Goal: Navigation & Orientation: Find specific page/section

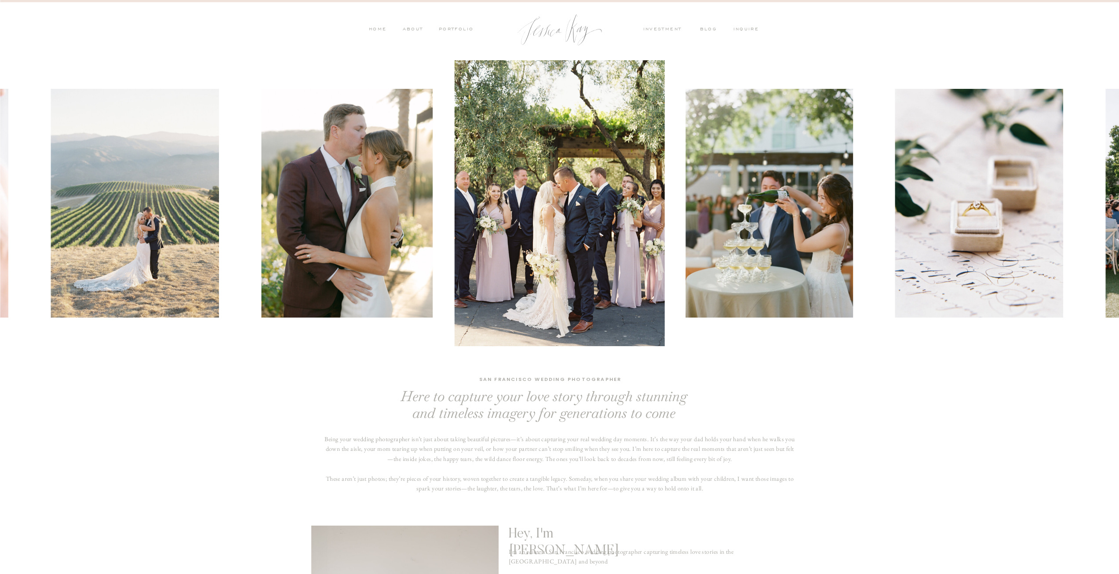
click at [455, 28] on nav "PORTFOLIO" at bounding box center [456, 30] width 37 height 8
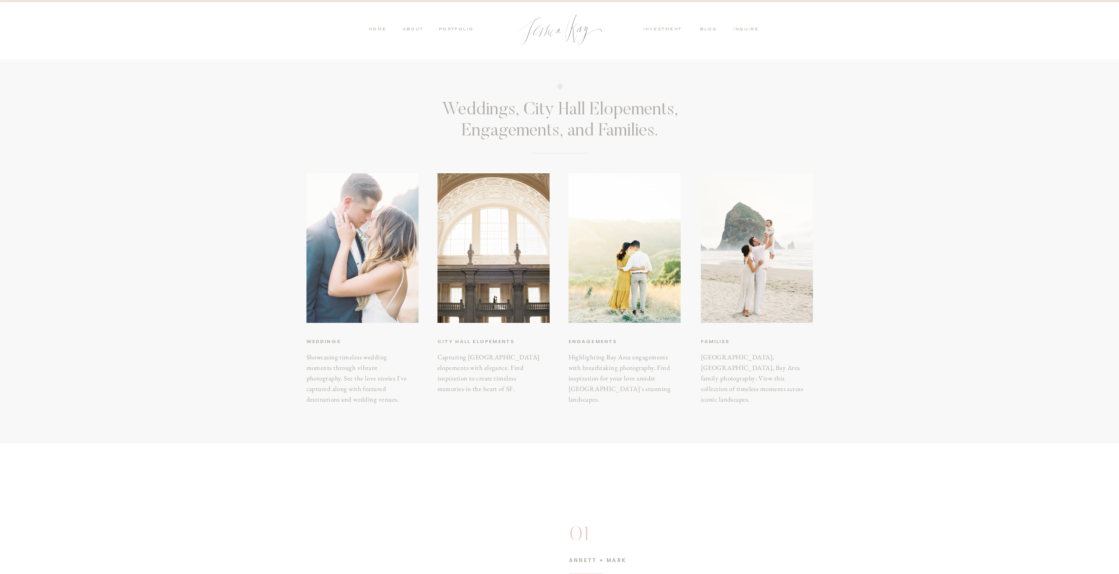
click at [374, 301] on div at bounding box center [363, 248] width 112 height 150
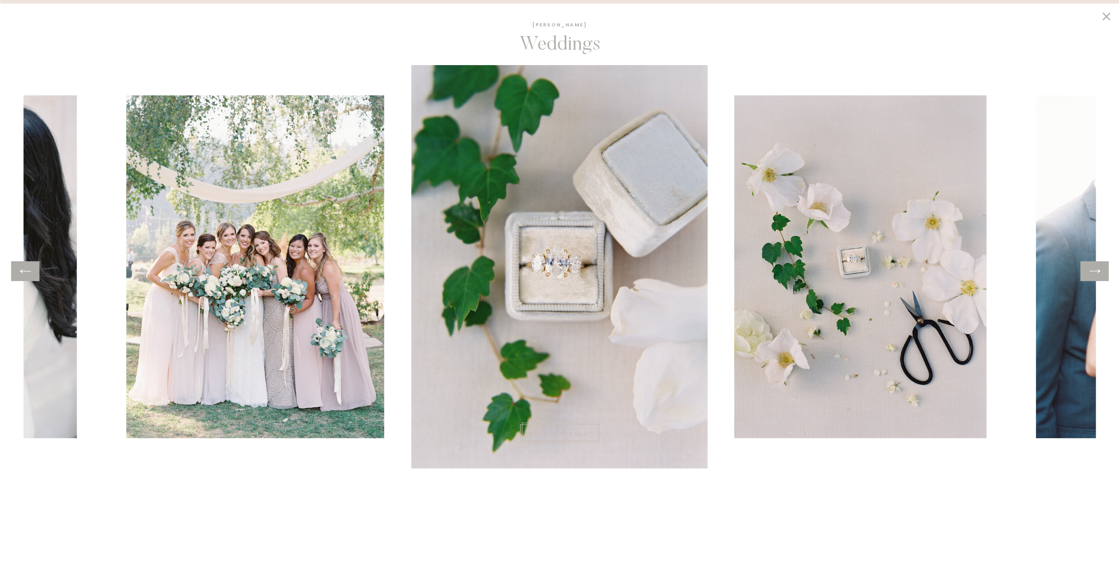
click at [1093, 274] on icon at bounding box center [1095, 271] width 13 height 14
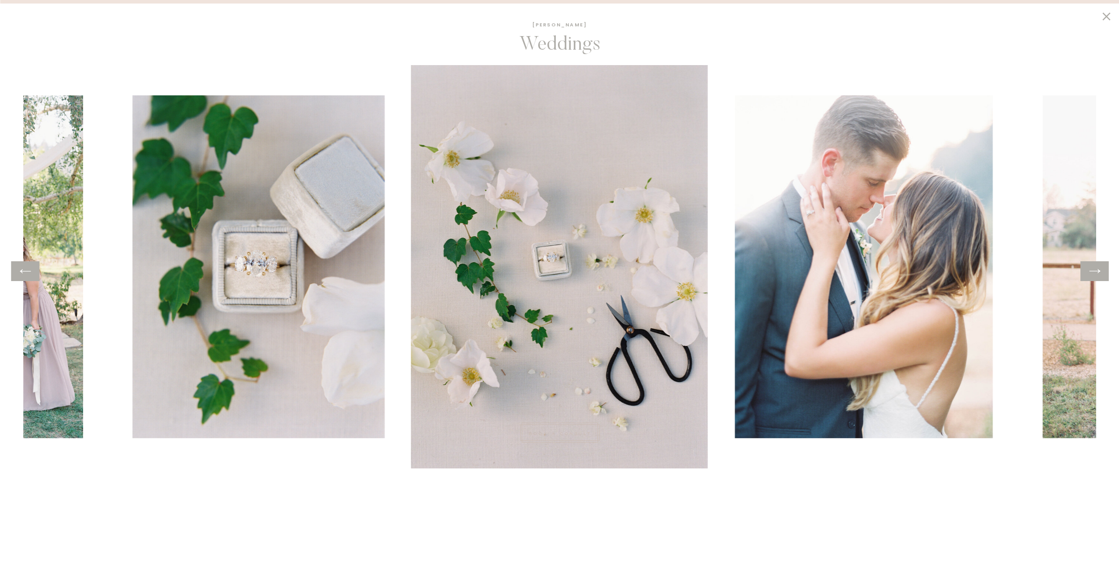
click at [1093, 271] on icon at bounding box center [1095, 271] width 11 height 4
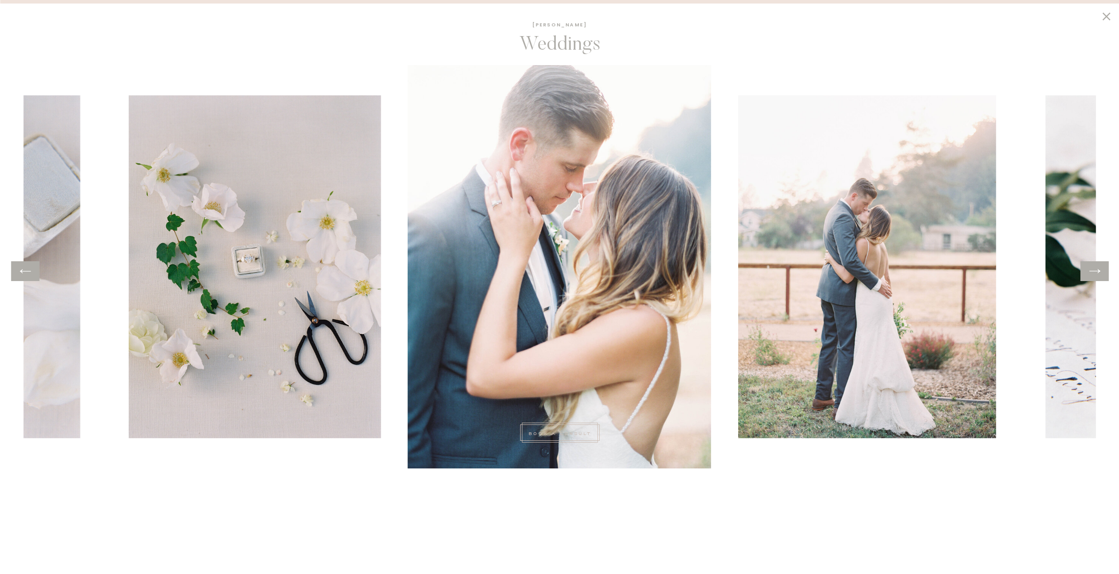
click at [1093, 271] on icon at bounding box center [1095, 271] width 11 height 4
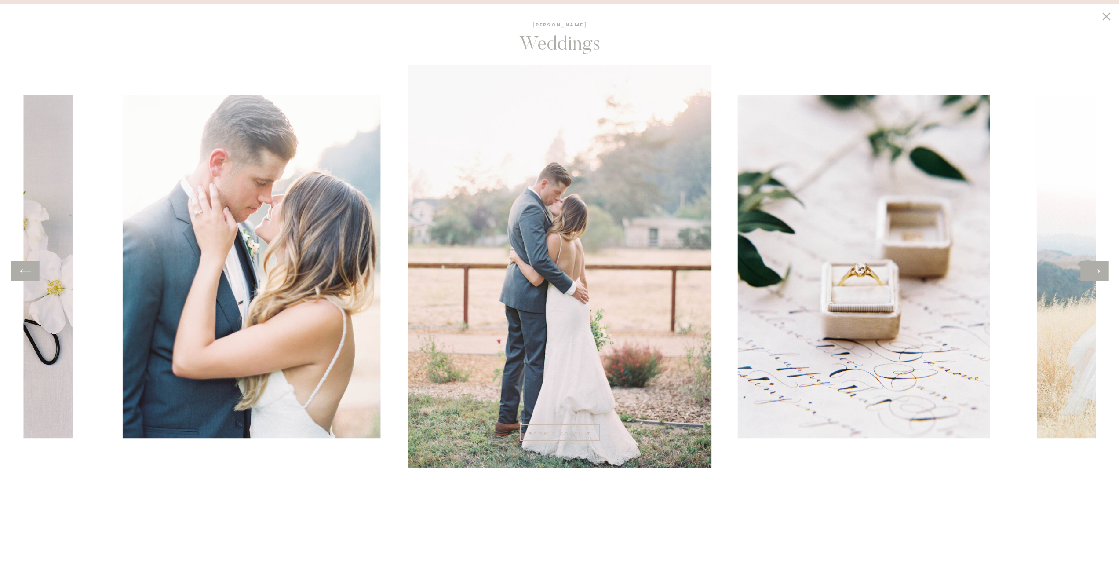
click at [1093, 271] on icon at bounding box center [1095, 271] width 11 height 4
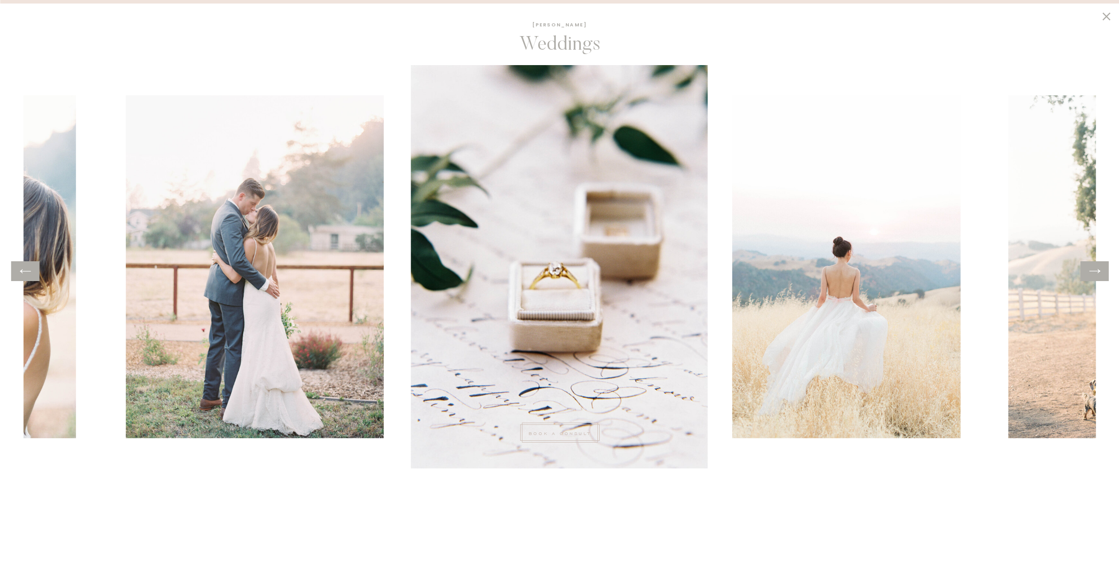
click at [1093, 271] on icon at bounding box center [1095, 271] width 11 height 4
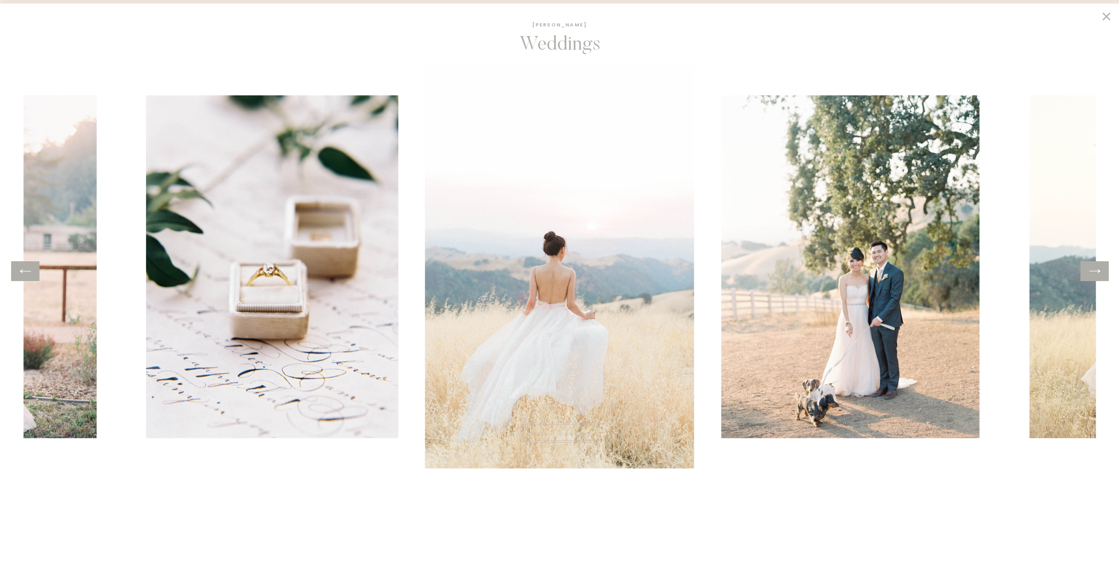
click at [1093, 271] on icon at bounding box center [1095, 271] width 11 height 4
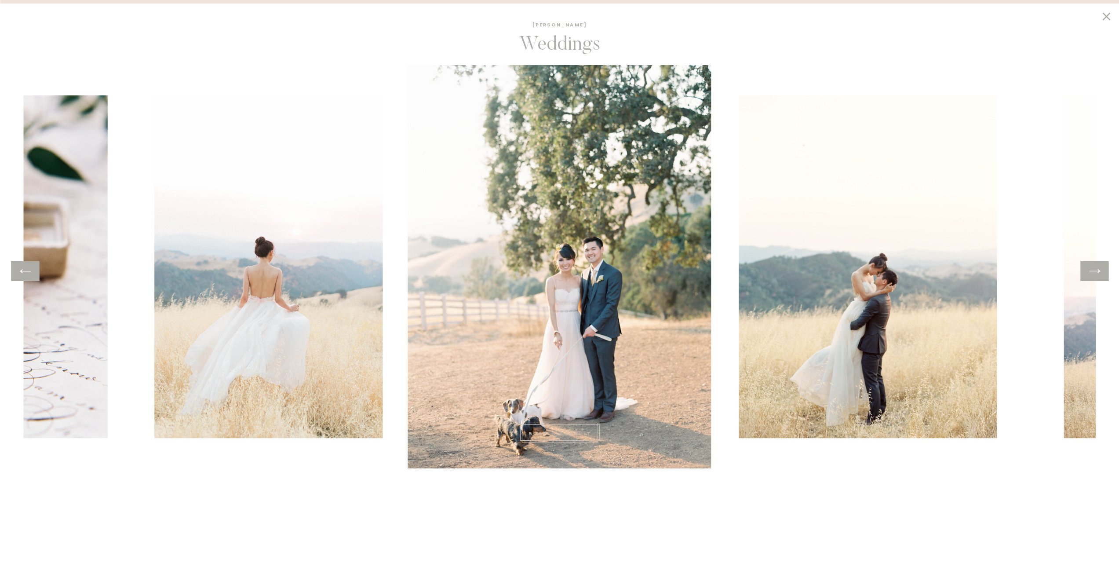
click at [1093, 271] on icon at bounding box center [1095, 271] width 11 height 4
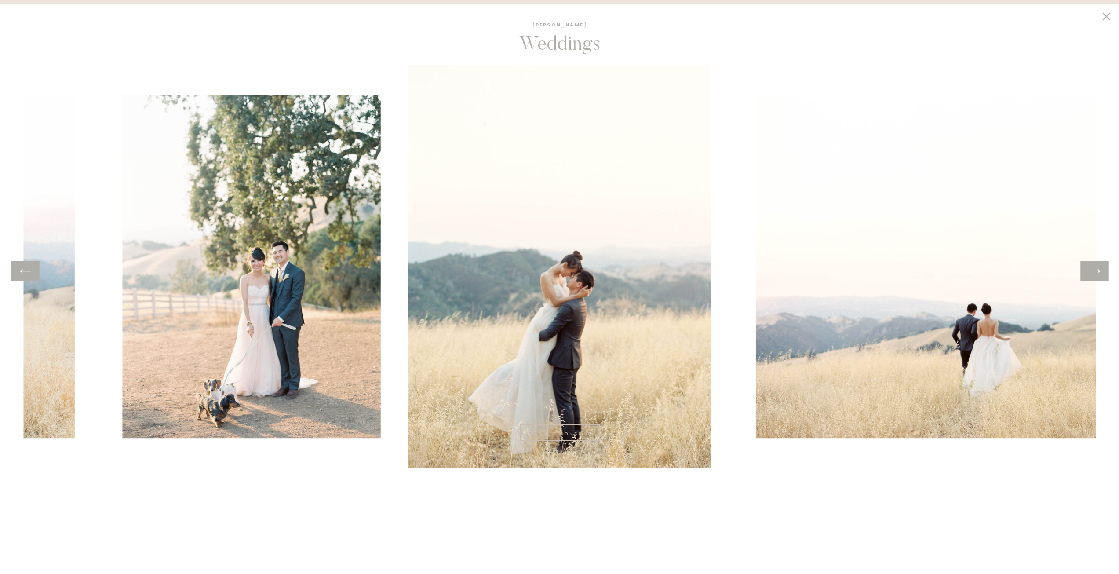
click at [1093, 271] on icon at bounding box center [1095, 271] width 11 height 4
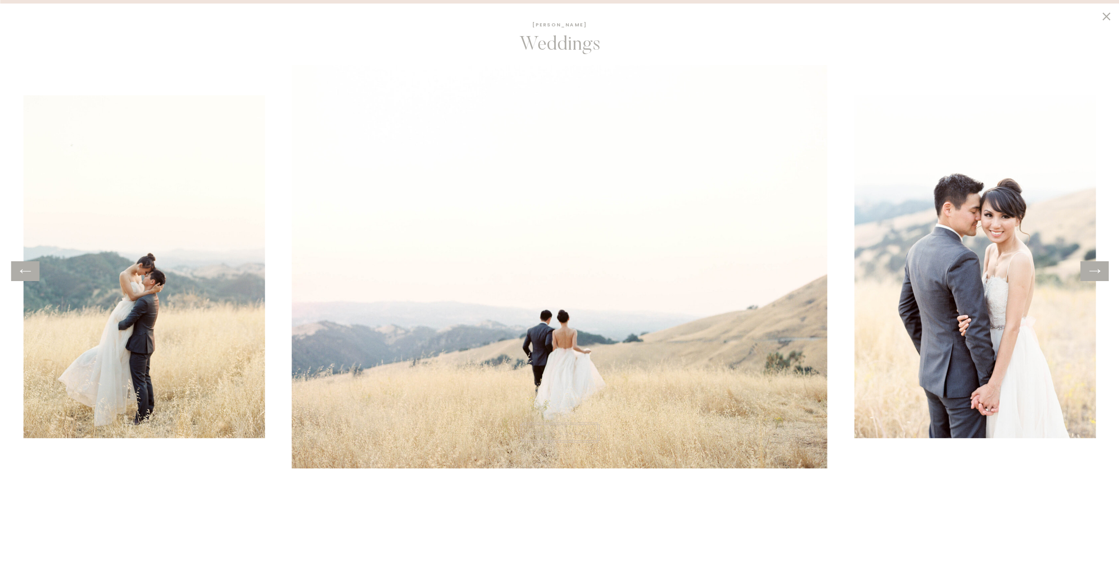
click at [1093, 271] on icon at bounding box center [1095, 271] width 11 height 4
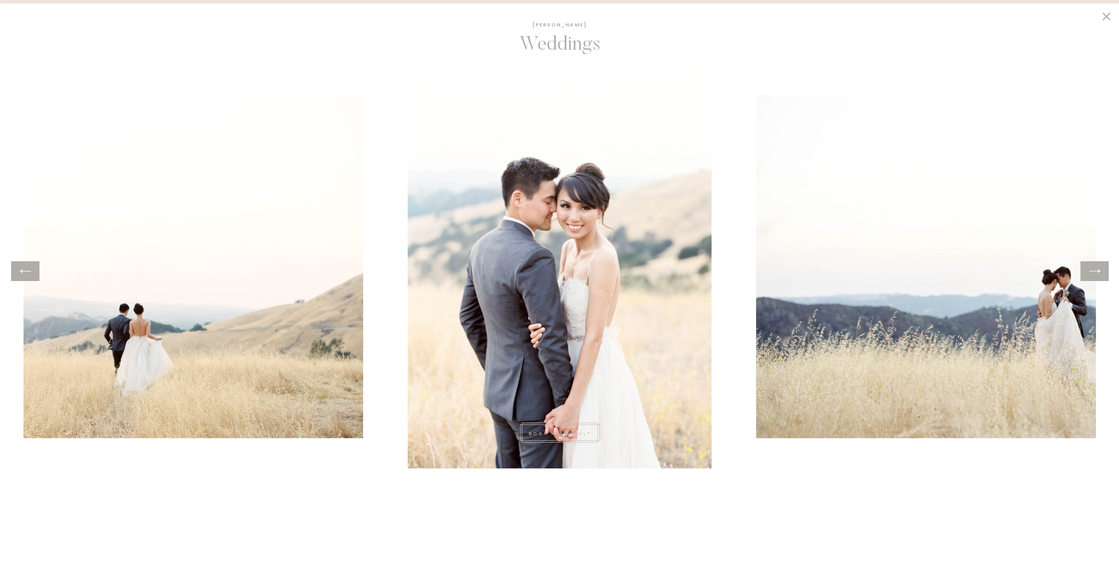
click at [1093, 270] on icon at bounding box center [1095, 271] width 13 height 14
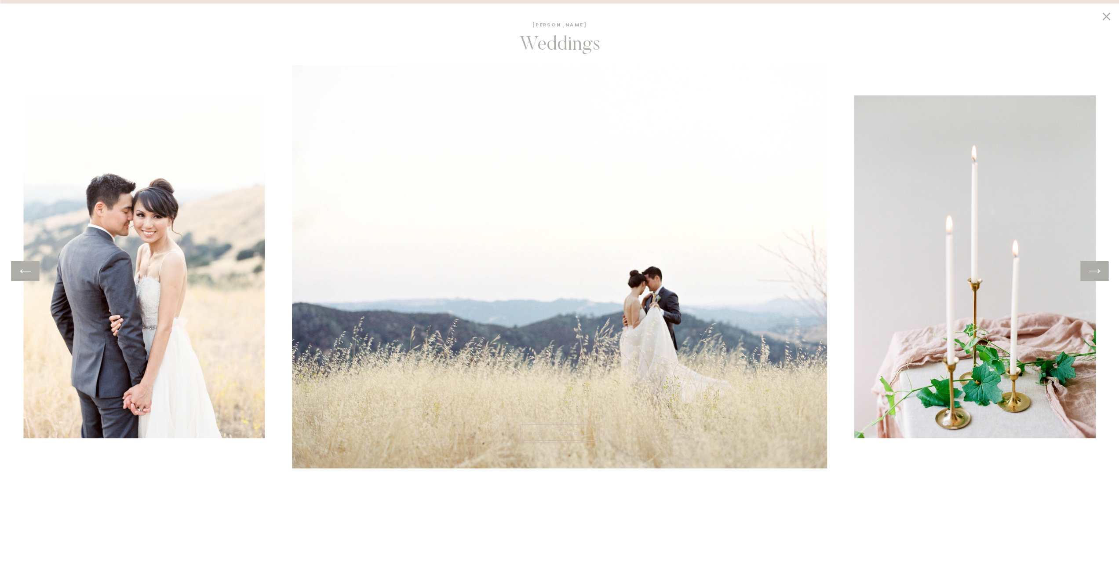
click at [1093, 270] on icon at bounding box center [1095, 271] width 13 height 14
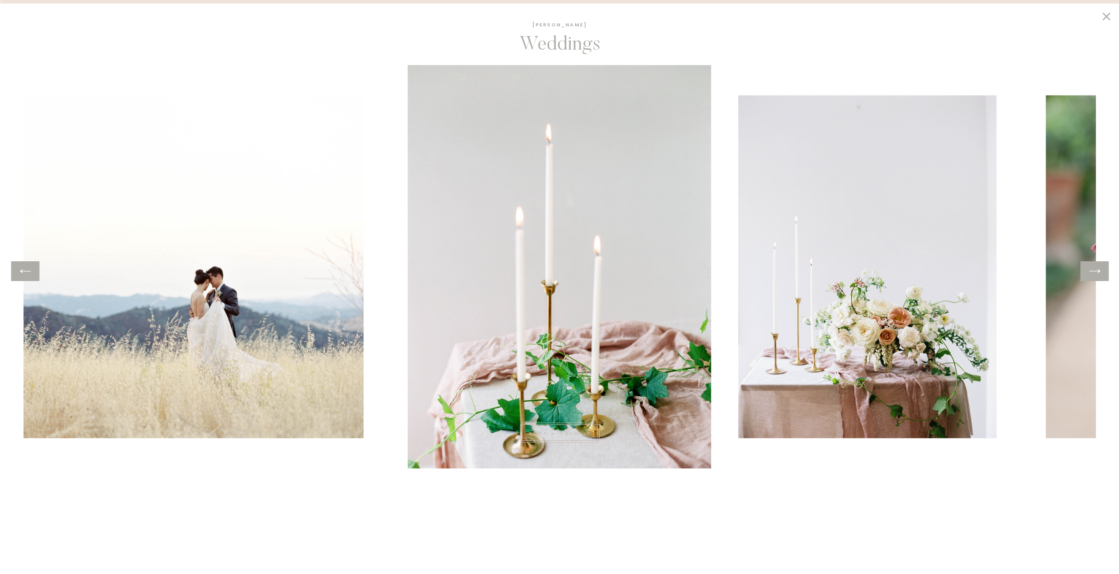
click at [1093, 270] on icon at bounding box center [1095, 271] width 13 height 14
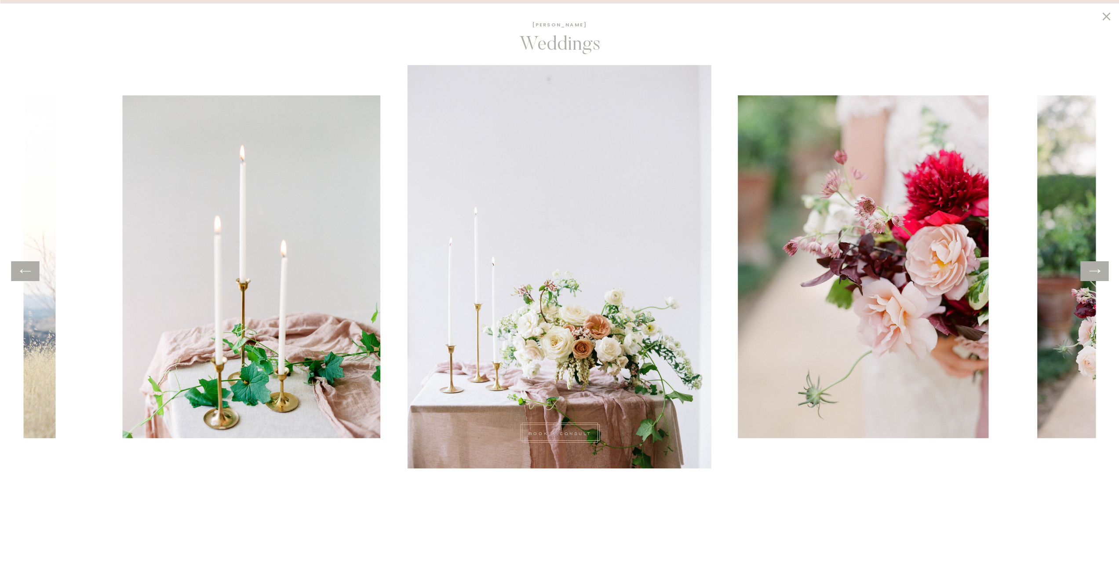
click at [1093, 270] on icon at bounding box center [1095, 271] width 13 height 14
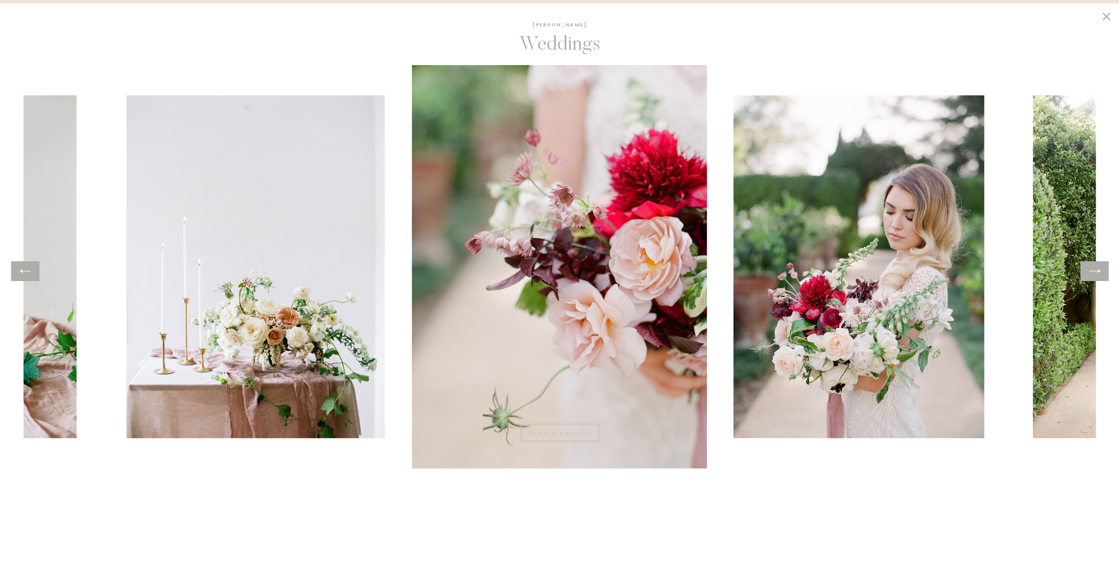
click at [1093, 270] on icon at bounding box center [1095, 271] width 13 height 14
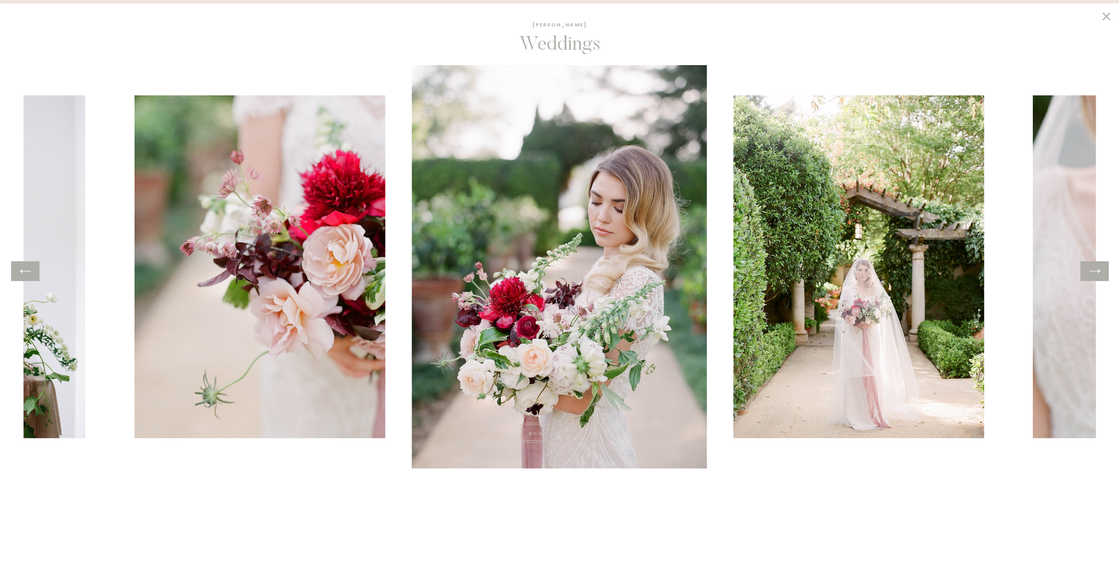
click at [1093, 270] on icon at bounding box center [1095, 271] width 13 height 14
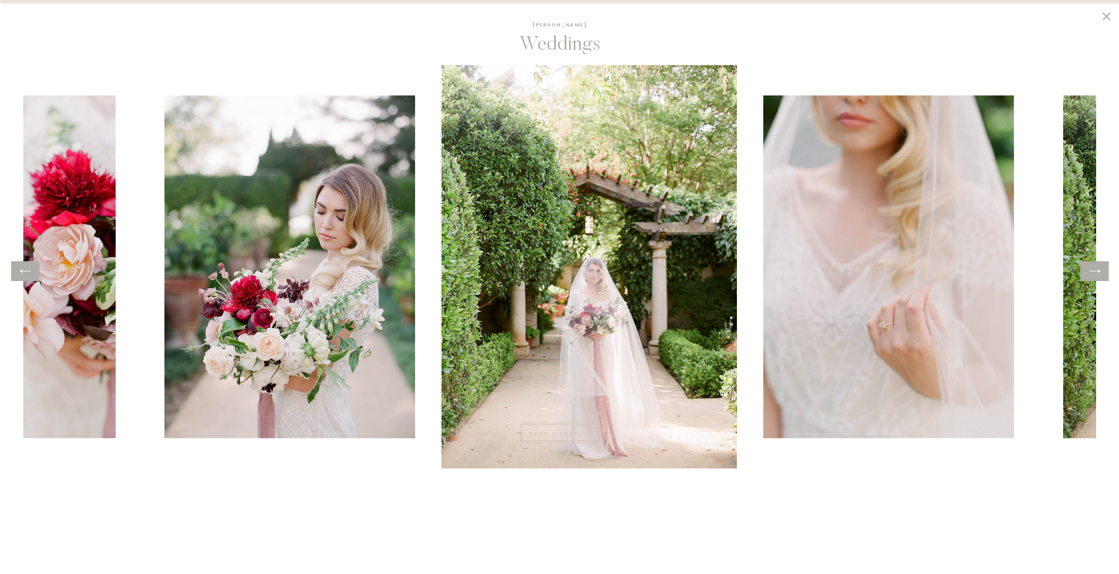
click at [1093, 270] on icon at bounding box center [1095, 271] width 13 height 14
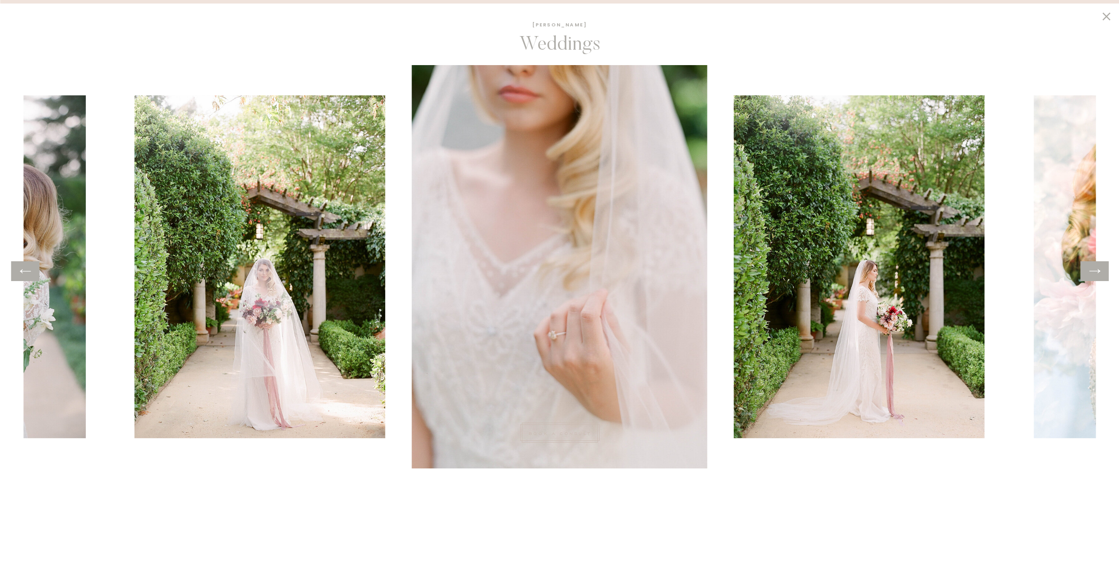
click at [1098, 275] on icon at bounding box center [1095, 271] width 13 height 14
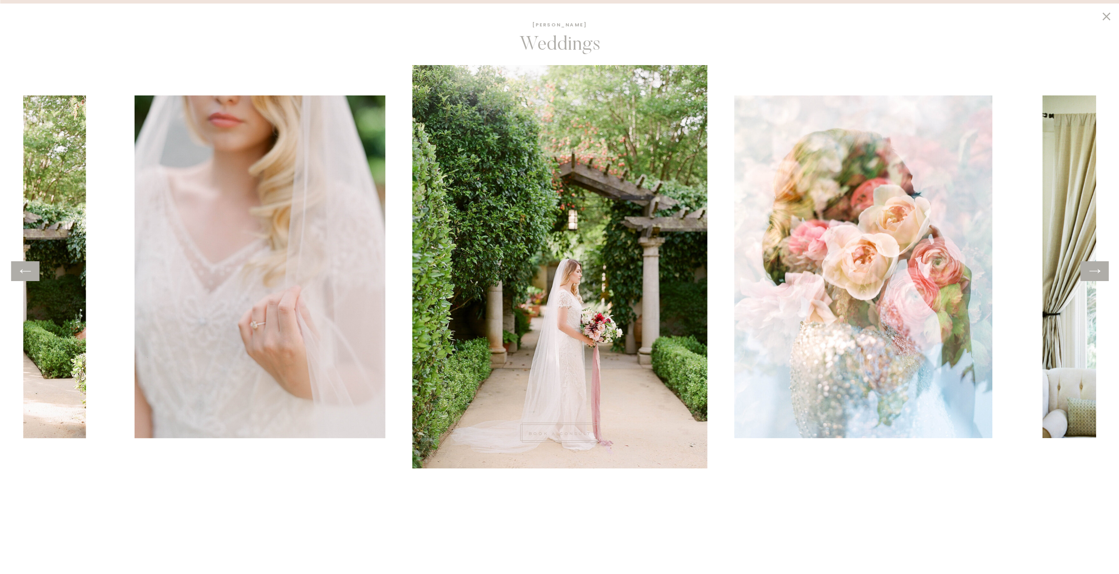
click at [1098, 275] on icon at bounding box center [1095, 271] width 13 height 14
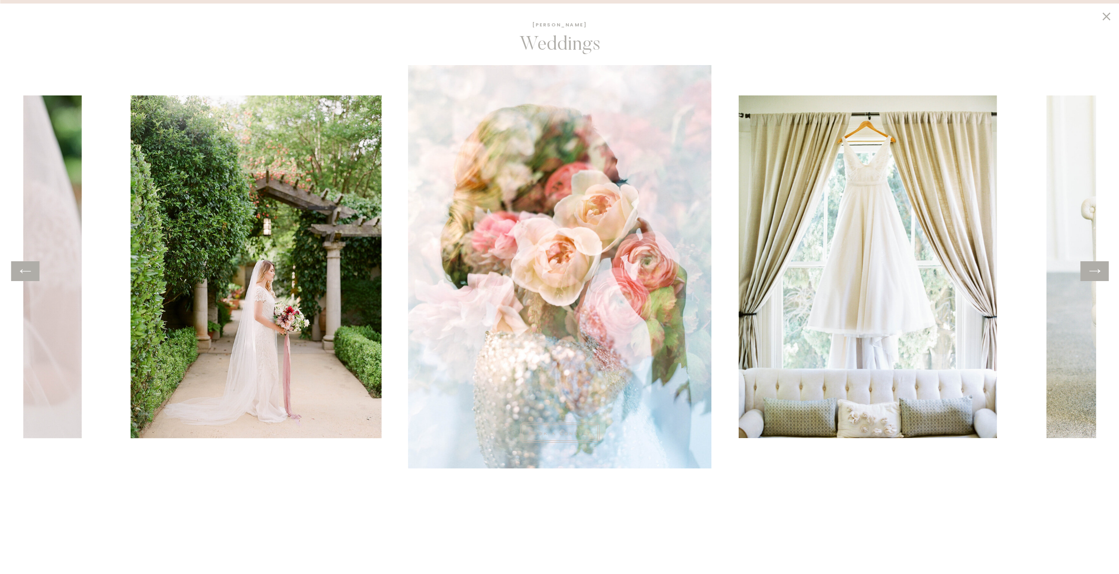
click at [1098, 275] on icon at bounding box center [1095, 271] width 13 height 14
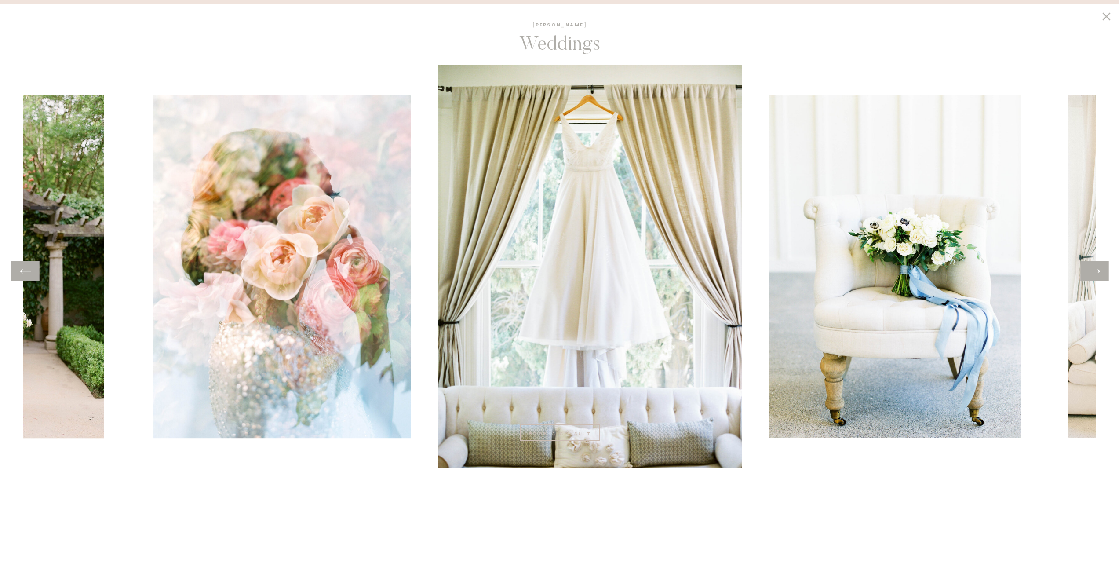
click at [1098, 275] on icon at bounding box center [1095, 271] width 13 height 14
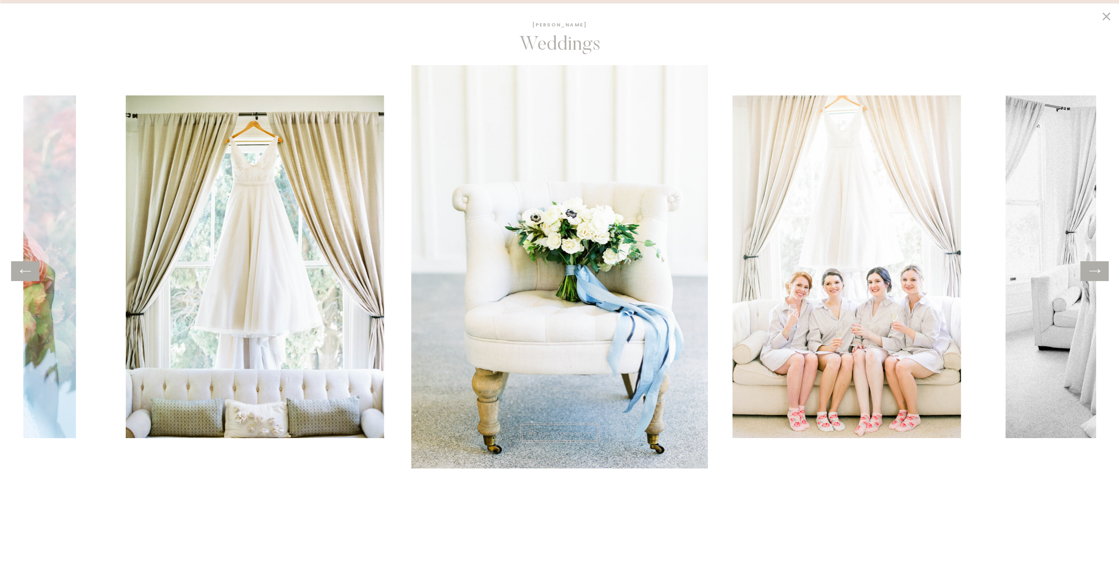
click at [1098, 275] on icon at bounding box center [1095, 271] width 13 height 14
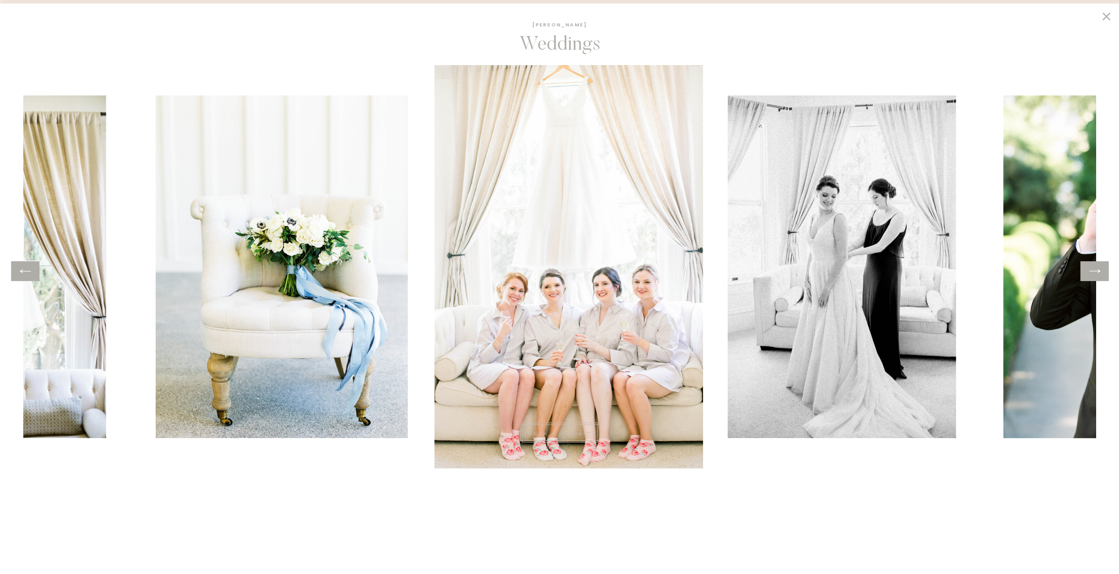
click at [1098, 275] on icon at bounding box center [1095, 271] width 13 height 14
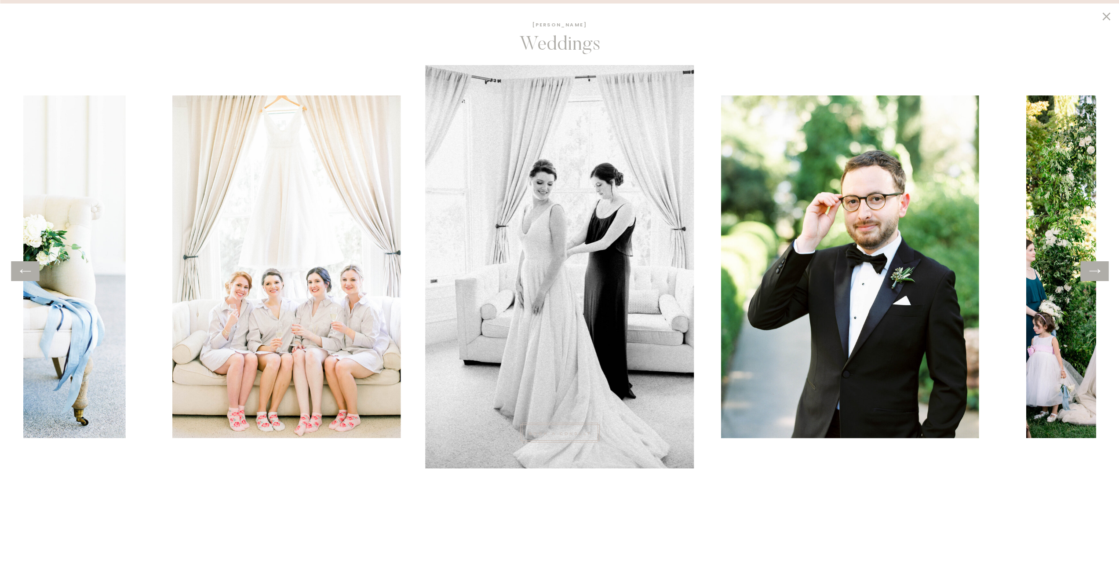
click at [1098, 275] on icon at bounding box center [1095, 271] width 13 height 14
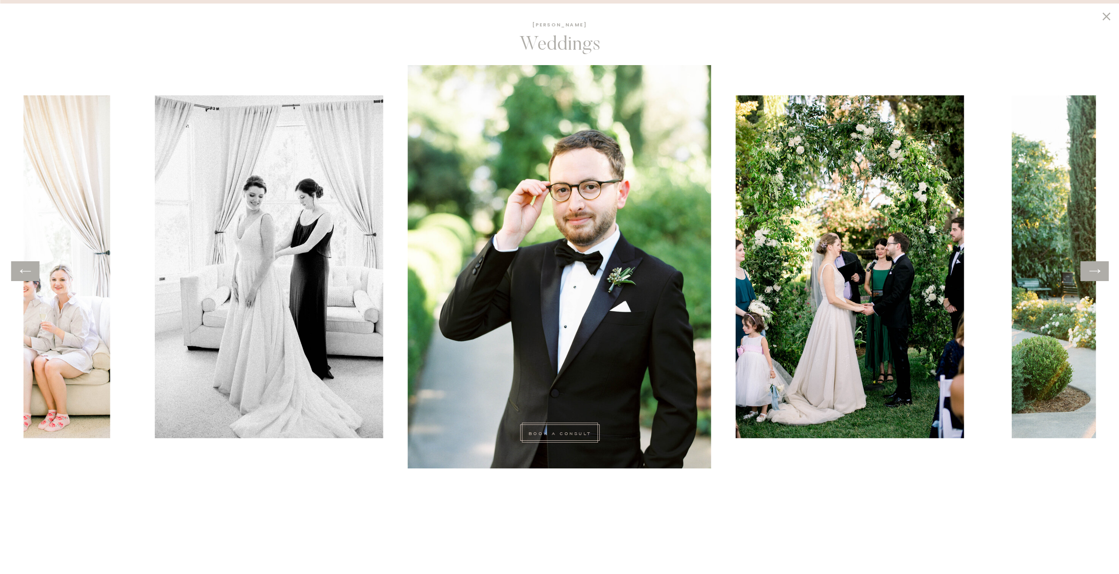
click at [1098, 275] on icon at bounding box center [1095, 271] width 13 height 14
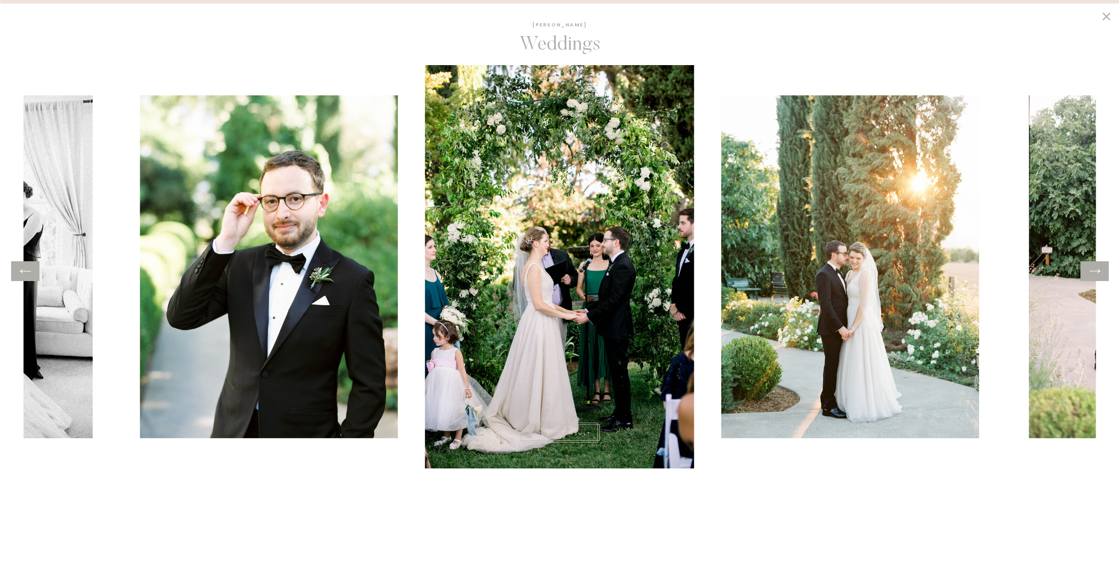
click at [1098, 275] on icon at bounding box center [1095, 271] width 13 height 14
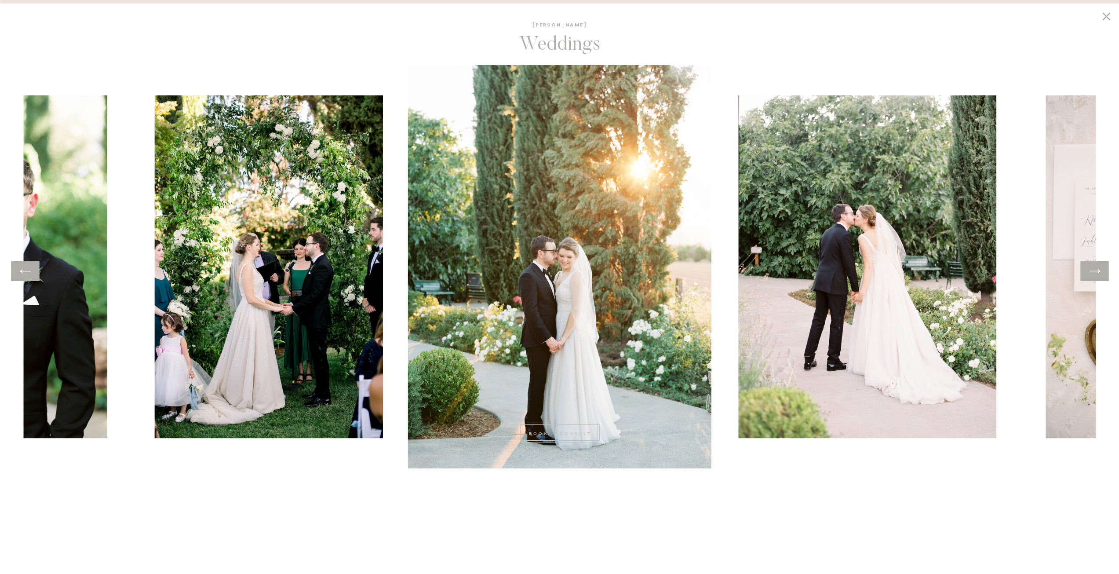
click at [1098, 275] on icon at bounding box center [1095, 271] width 13 height 14
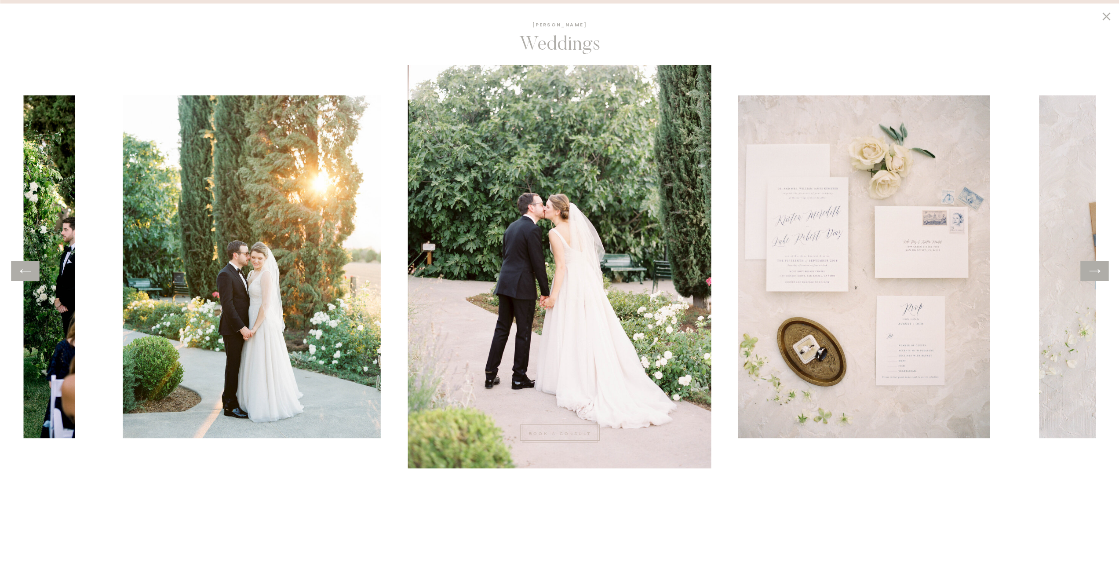
click at [1098, 275] on icon at bounding box center [1095, 271] width 13 height 14
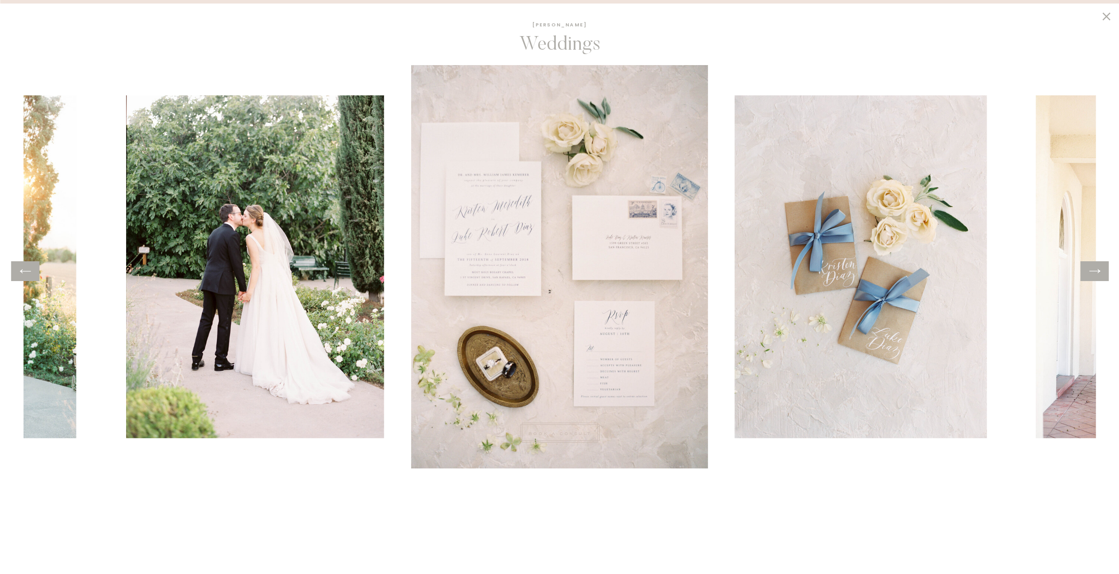
click at [1098, 275] on icon at bounding box center [1095, 271] width 13 height 14
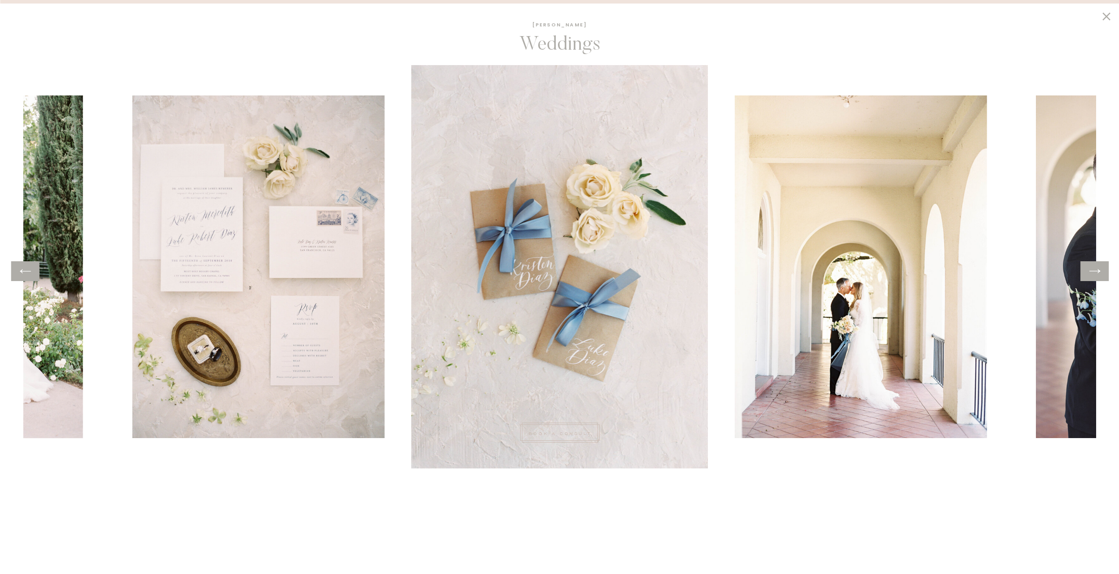
click at [1098, 275] on icon at bounding box center [1095, 271] width 13 height 14
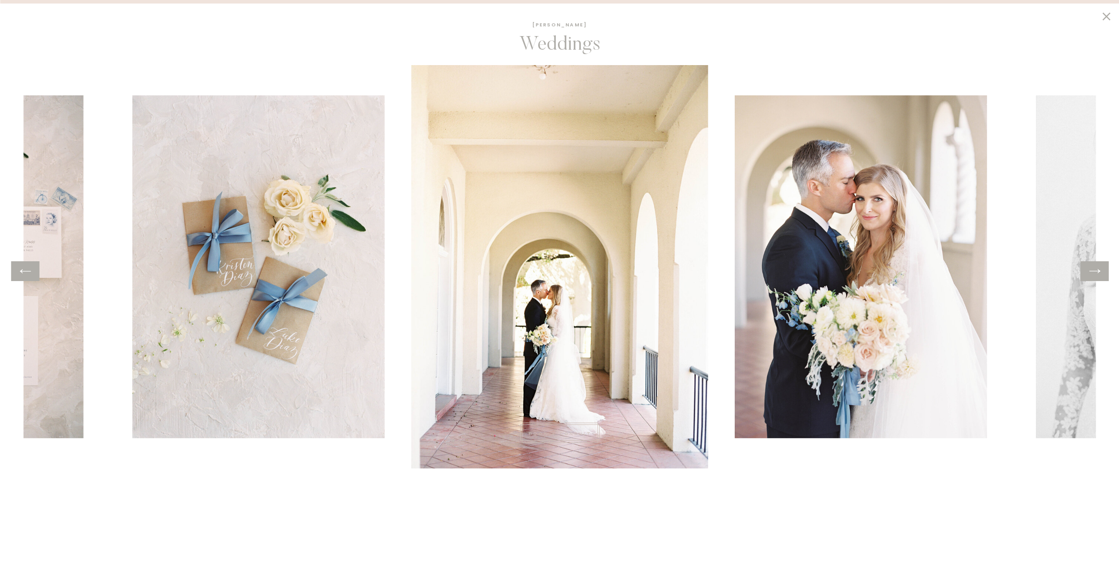
click at [1098, 275] on icon at bounding box center [1095, 271] width 13 height 14
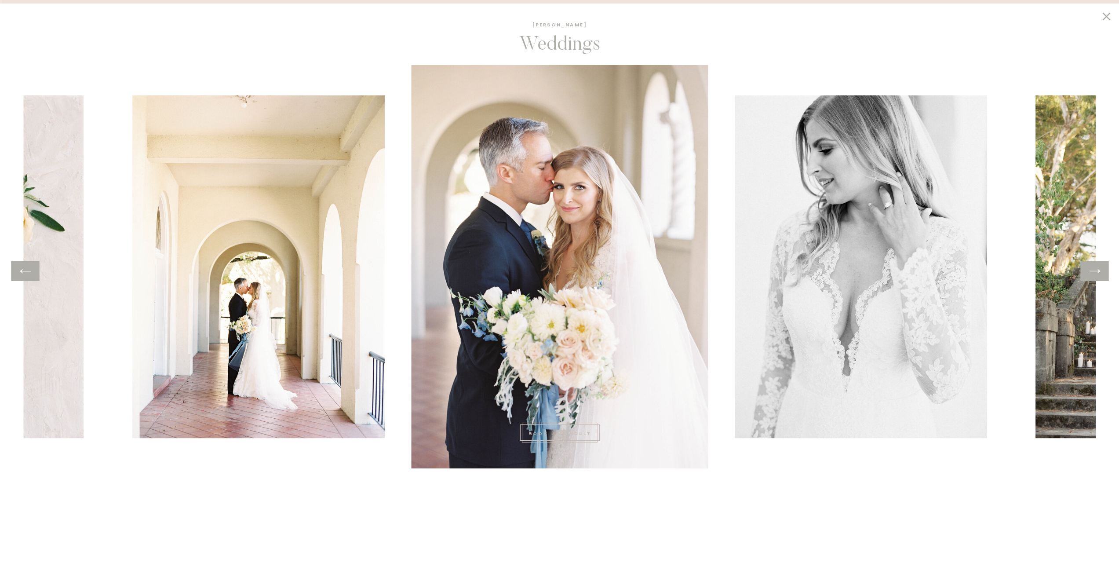
click at [1098, 275] on icon at bounding box center [1095, 271] width 13 height 14
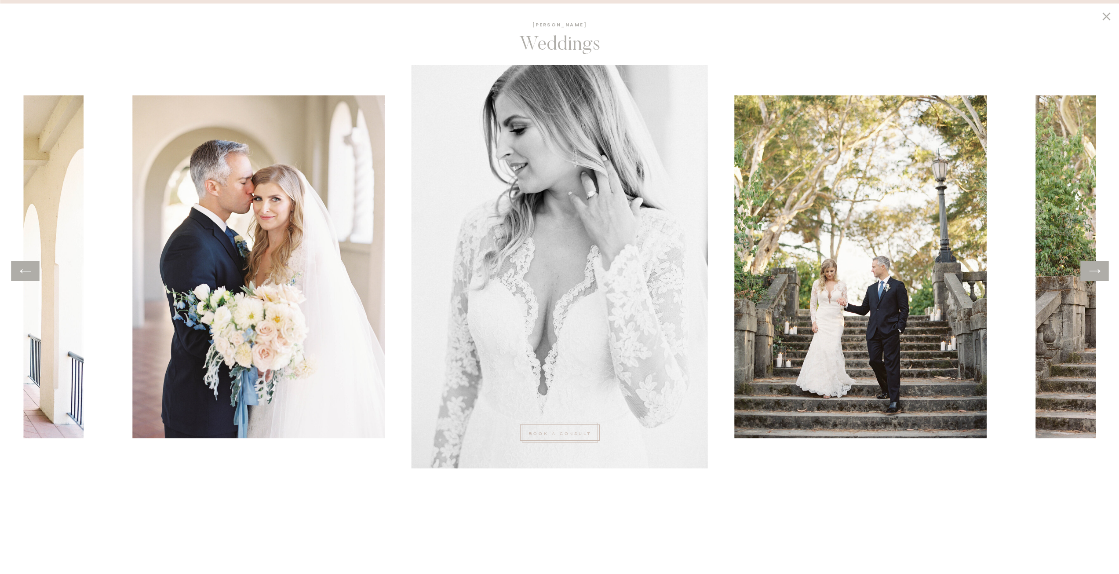
click at [1098, 275] on icon at bounding box center [1095, 271] width 13 height 14
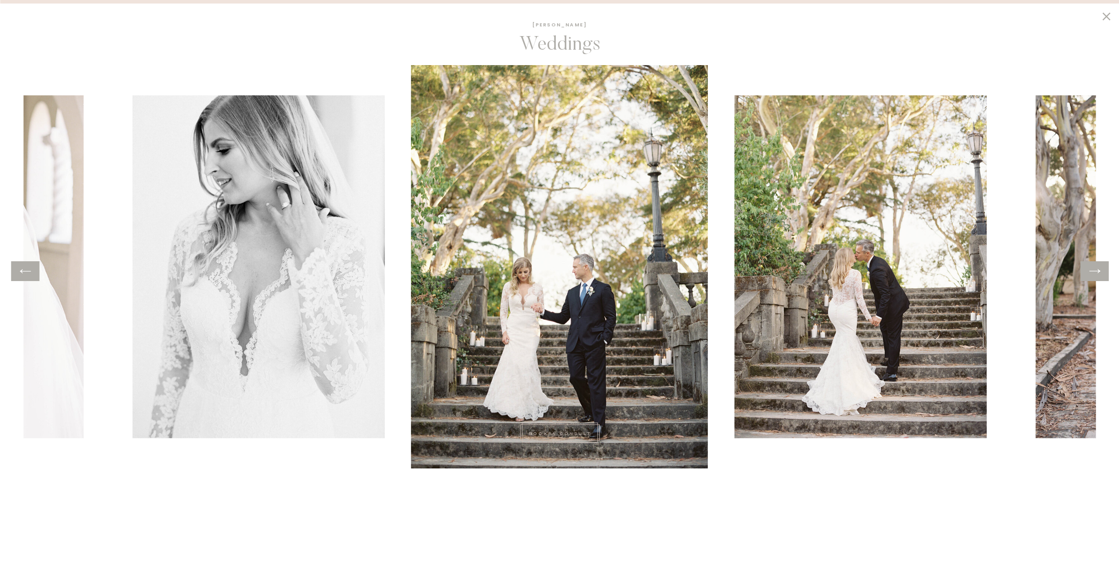
click at [1106, 271] on div at bounding box center [1095, 271] width 28 height 20
click at [1098, 271] on icon at bounding box center [1095, 271] width 11 height 4
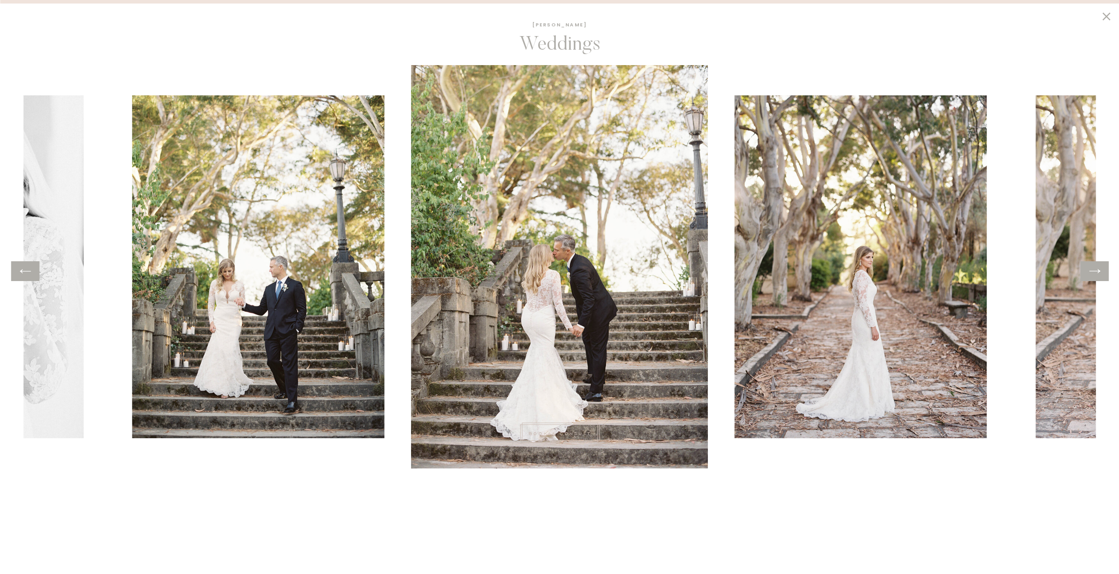
click at [1098, 271] on icon at bounding box center [1095, 271] width 11 height 4
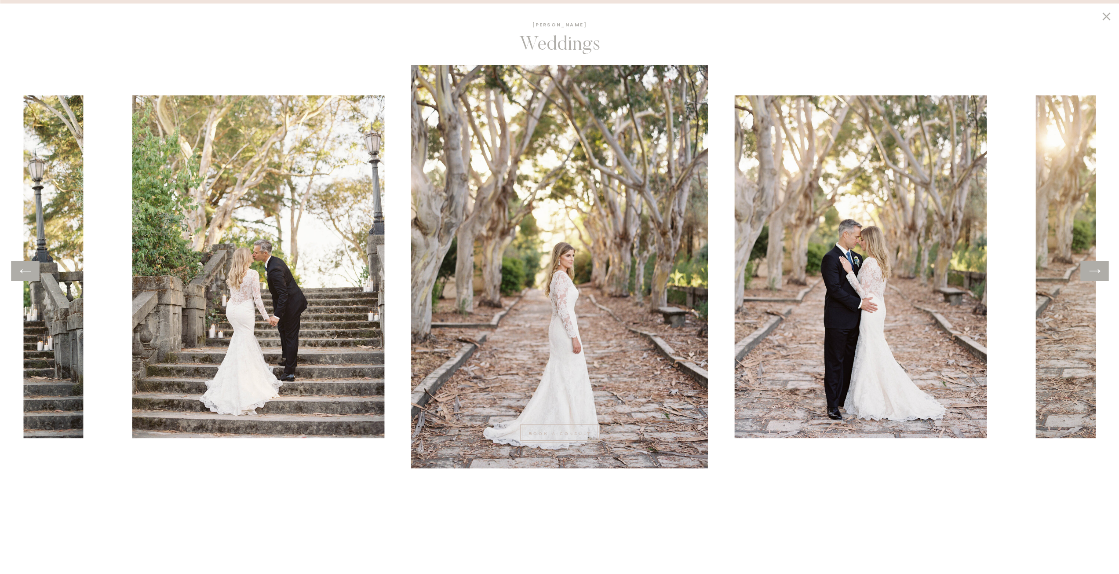
click at [1097, 271] on icon at bounding box center [1095, 271] width 11 height 4
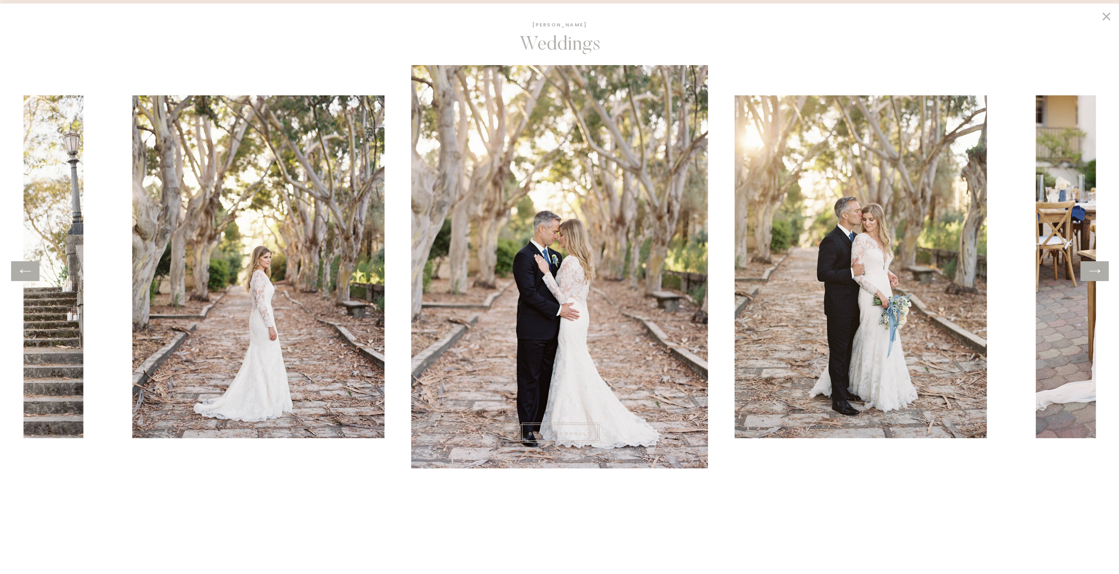
click at [1096, 274] on icon at bounding box center [1095, 271] width 13 height 14
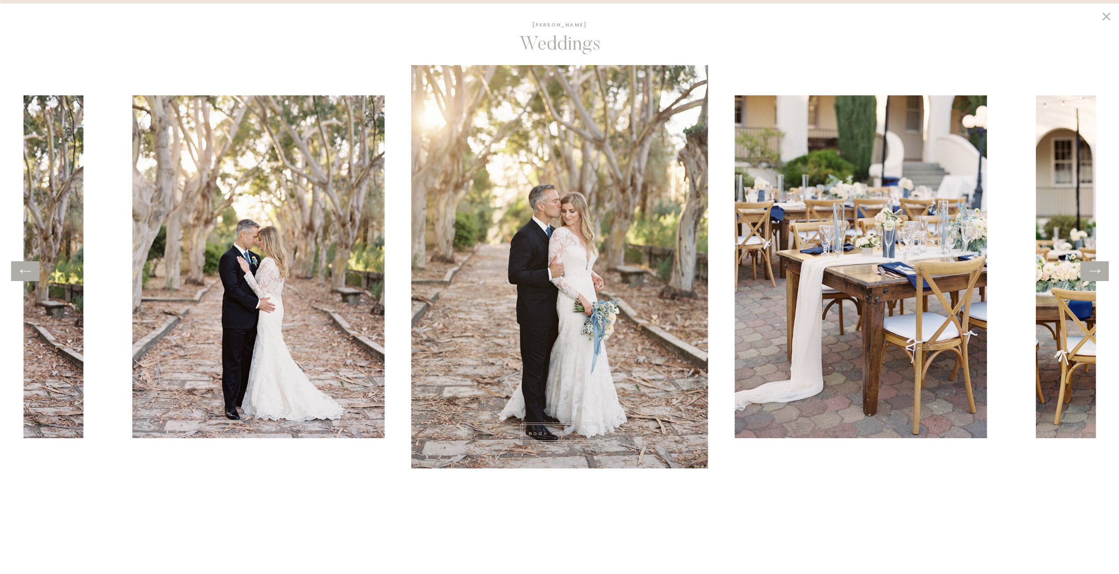
click at [1096, 274] on icon at bounding box center [1095, 271] width 13 height 14
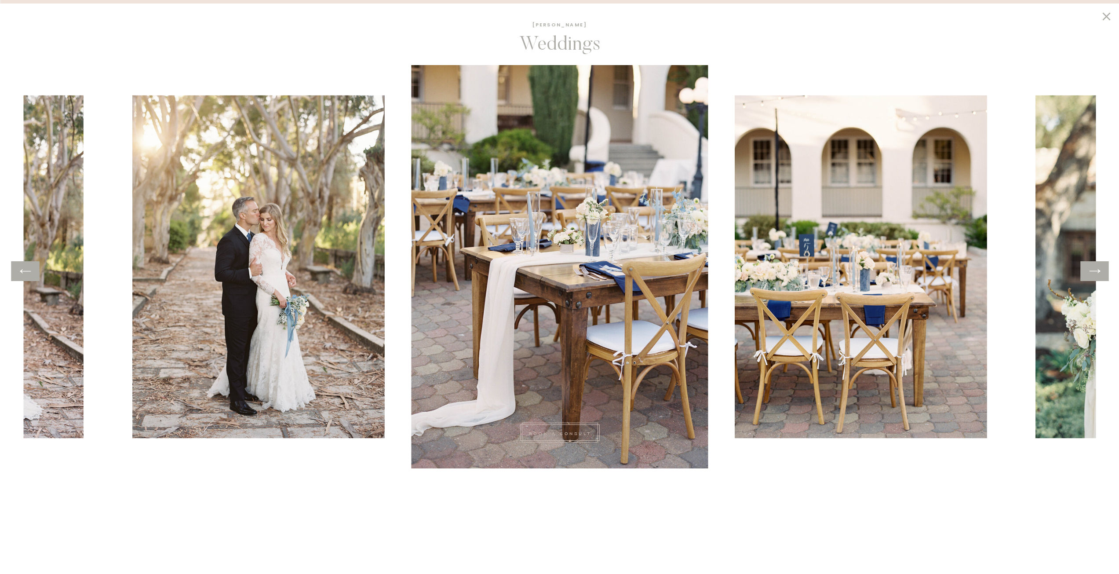
click at [1096, 274] on icon at bounding box center [1095, 271] width 13 height 14
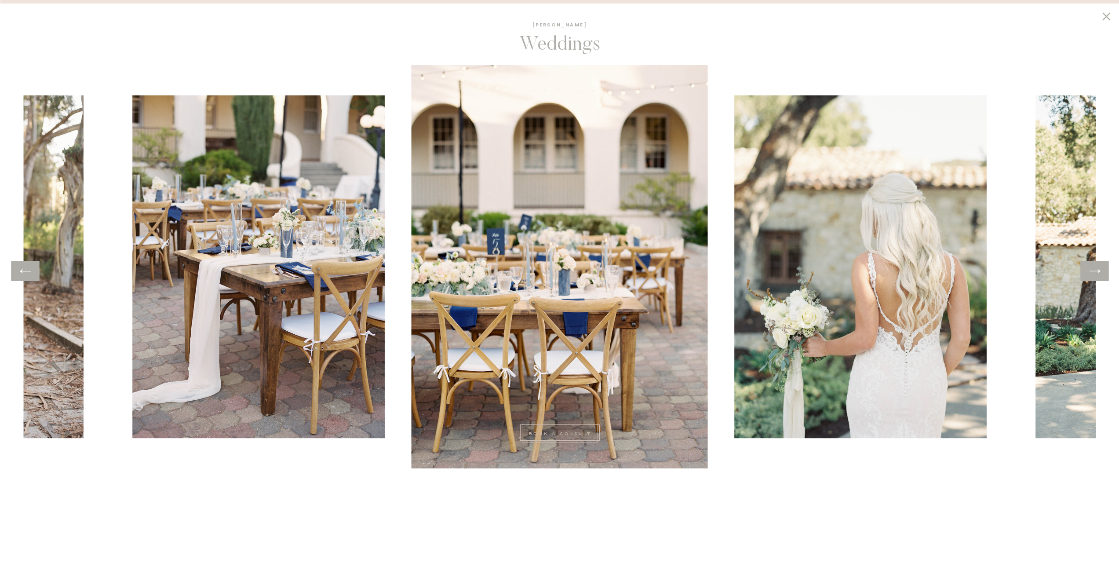
click at [1096, 274] on icon at bounding box center [1095, 271] width 13 height 14
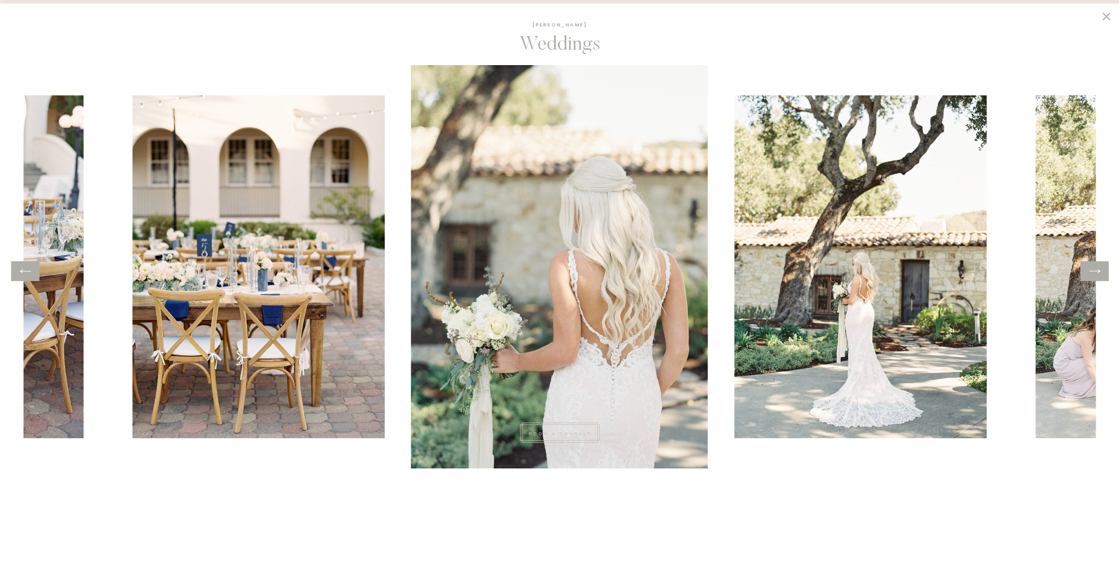
click at [1097, 273] on icon at bounding box center [1095, 271] width 13 height 14
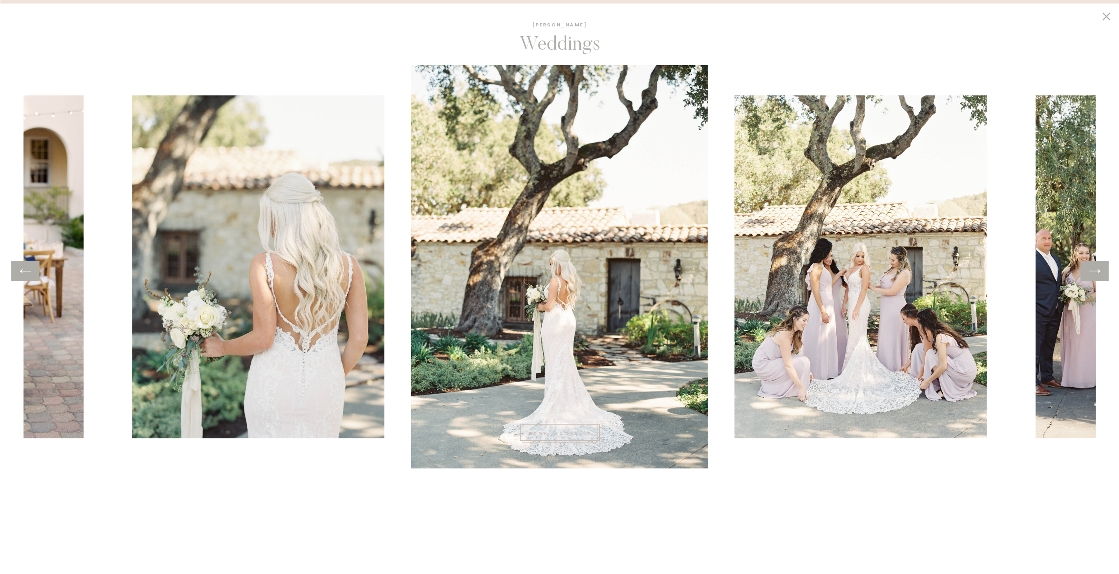
click at [1093, 271] on icon at bounding box center [1095, 271] width 13 height 14
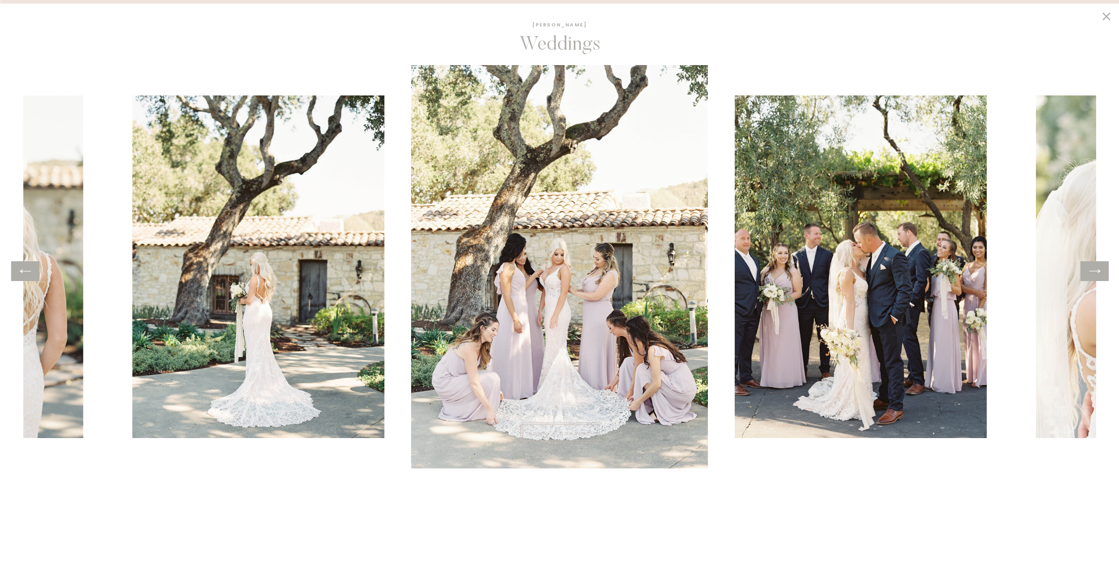
click at [1093, 270] on icon at bounding box center [1095, 271] width 13 height 14
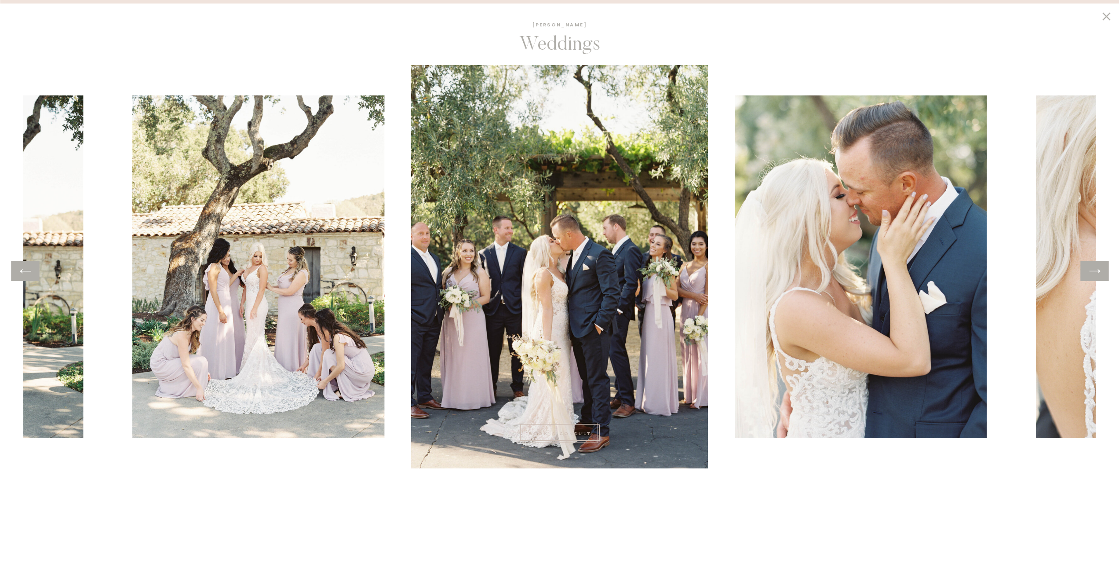
click at [1093, 270] on icon at bounding box center [1095, 271] width 13 height 14
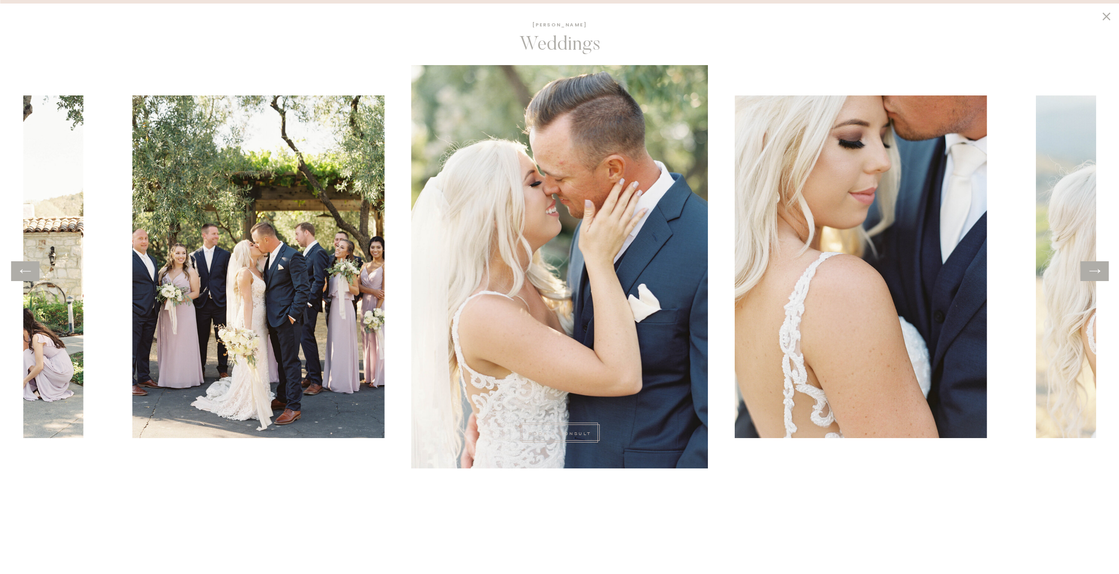
click at [1093, 270] on icon at bounding box center [1095, 271] width 13 height 14
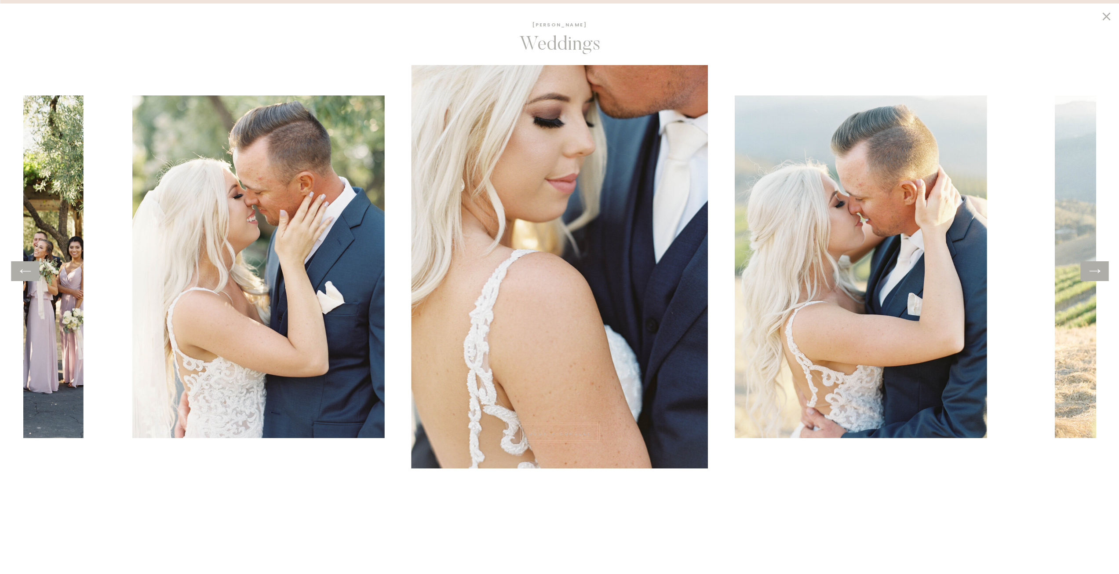
click at [1093, 270] on icon at bounding box center [1095, 271] width 13 height 14
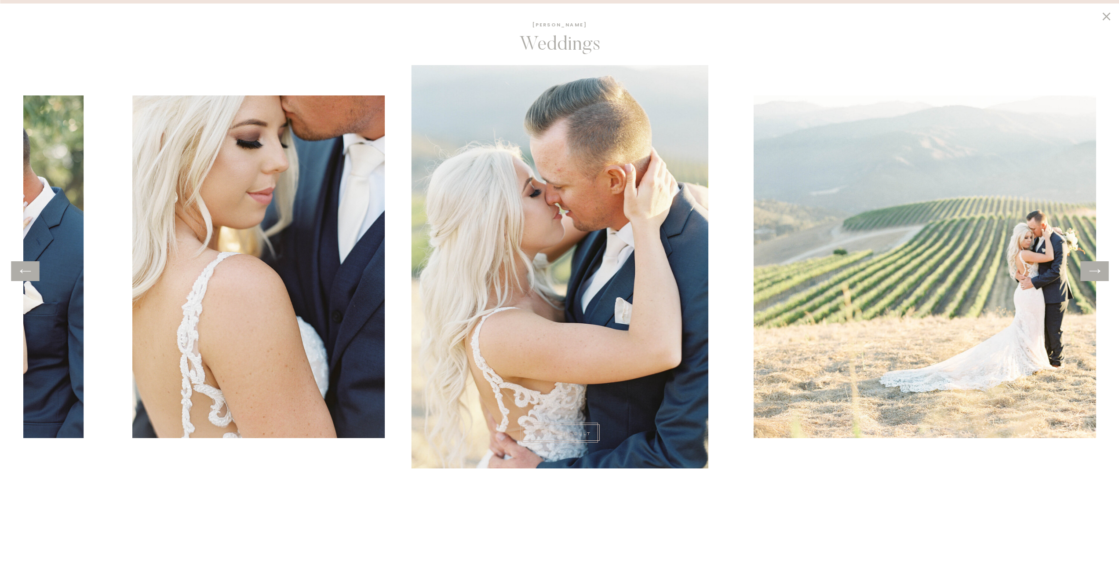
click at [1093, 270] on icon at bounding box center [1095, 271] width 13 height 14
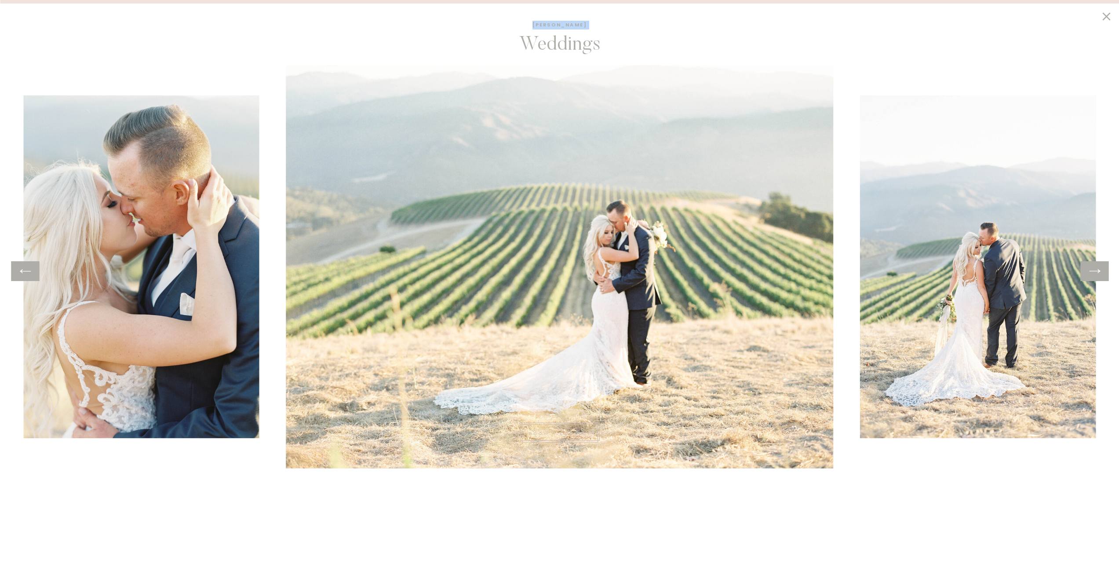
drag, startPoint x: 1103, startPoint y: 277, endPoint x: 676, endPoint y: 334, distance: 431.4
click at [688, 327] on div "Weddings [PERSON_NAME] book a consult" at bounding box center [560, 287] width 528 height 392
click at [1092, 266] on icon at bounding box center [1095, 271] width 13 height 14
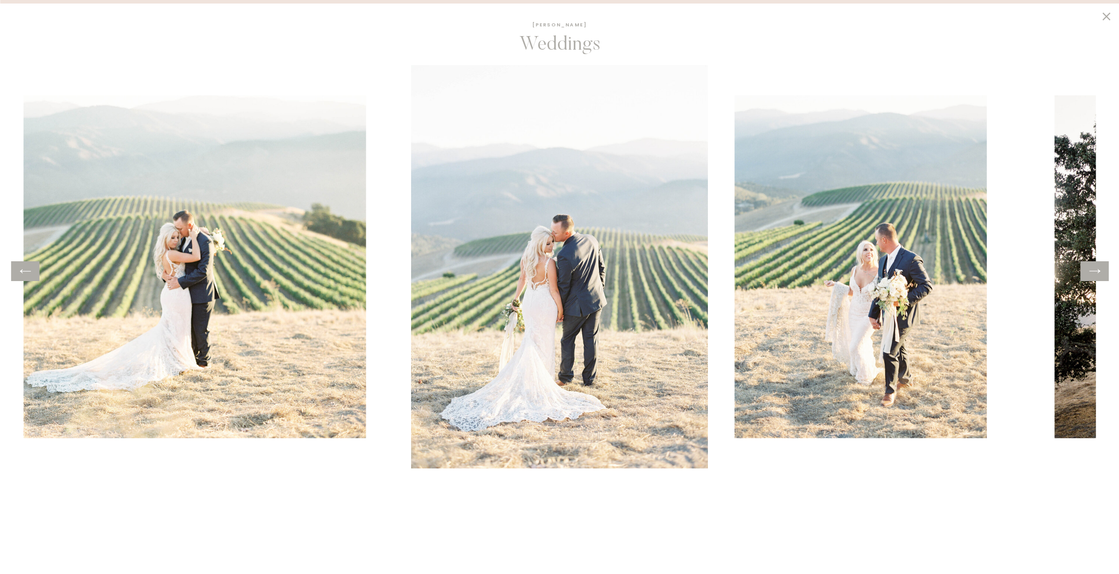
click at [1088, 263] on div at bounding box center [1095, 271] width 28 height 20
click at [1089, 271] on icon at bounding box center [1095, 271] width 13 height 14
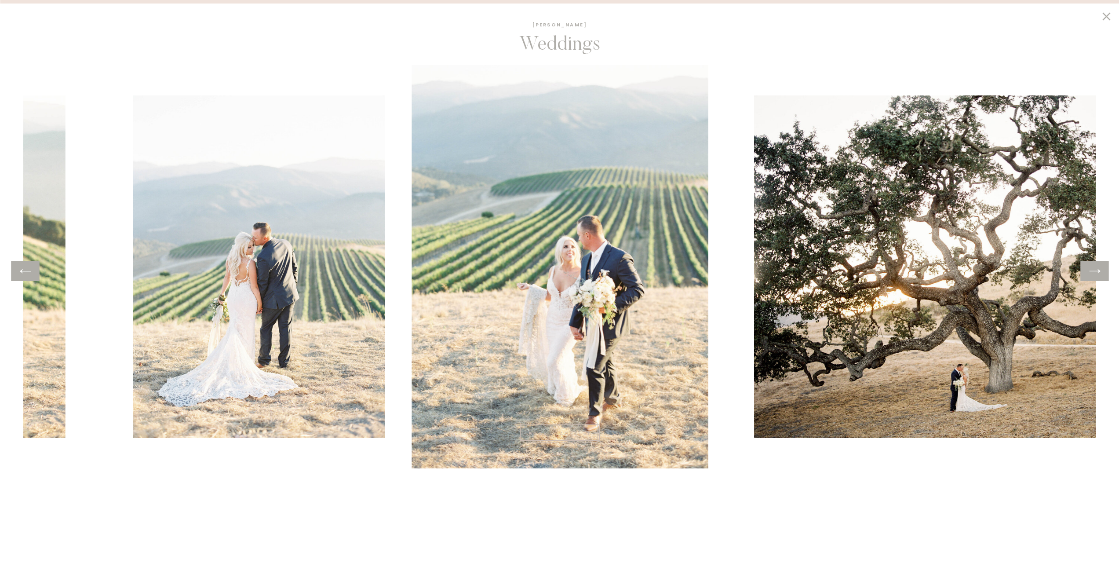
click at [1089, 271] on icon at bounding box center [1095, 271] width 13 height 14
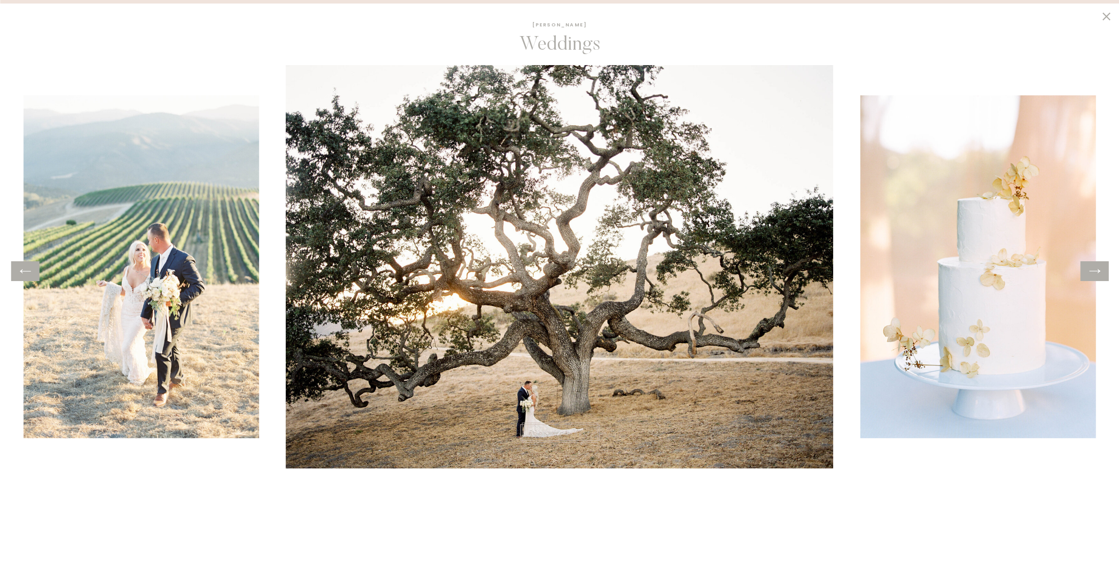
click at [1088, 270] on div at bounding box center [1095, 271] width 28 height 20
click at [1092, 275] on icon at bounding box center [1095, 271] width 13 height 14
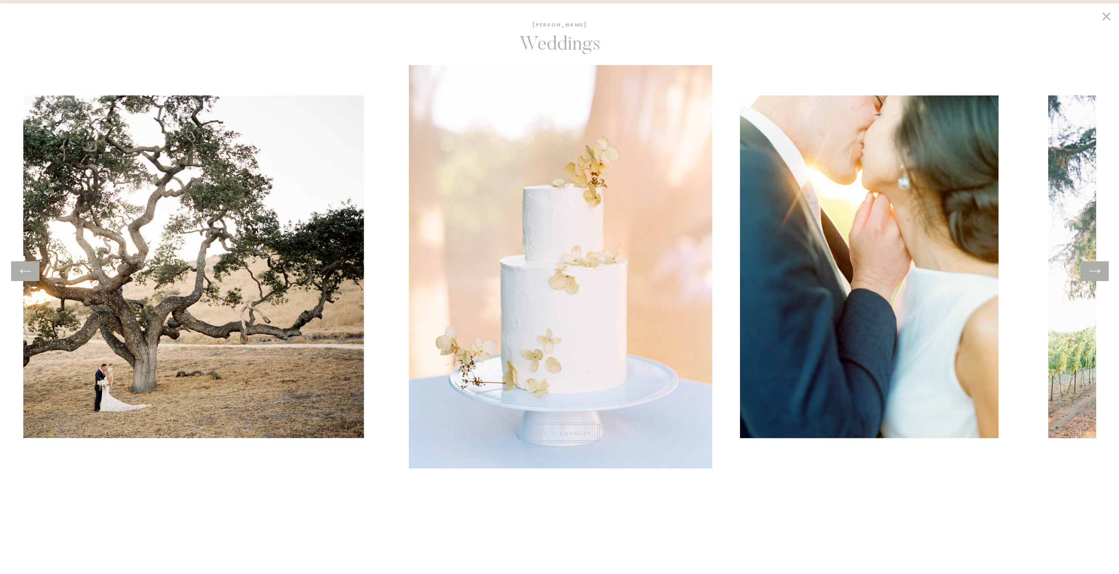
click at [1092, 275] on icon at bounding box center [1095, 271] width 13 height 14
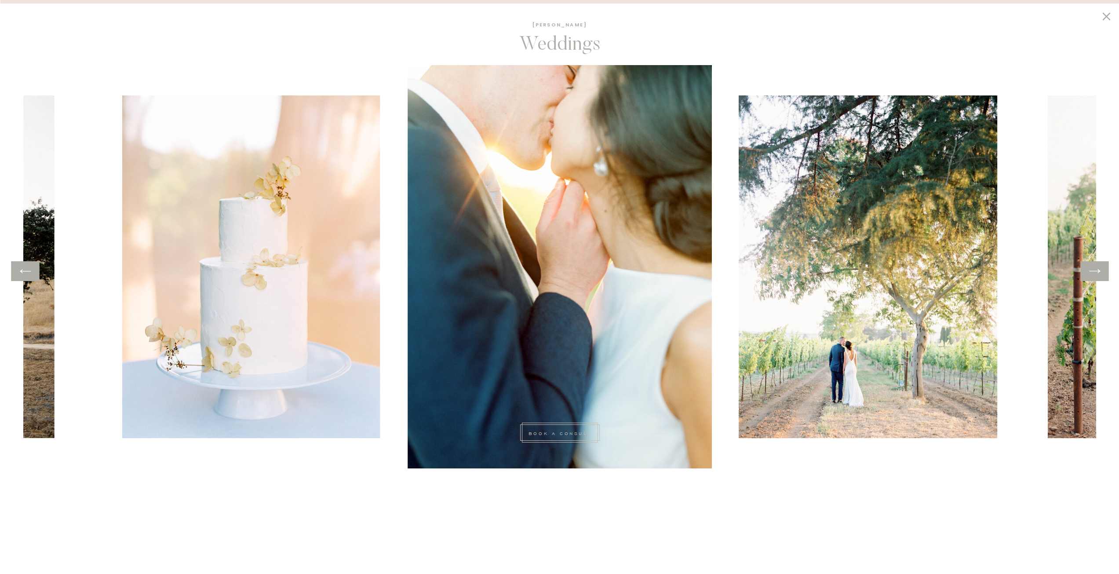
click at [1093, 275] on icon at bounding box center [1095, 271] width 13 height 14
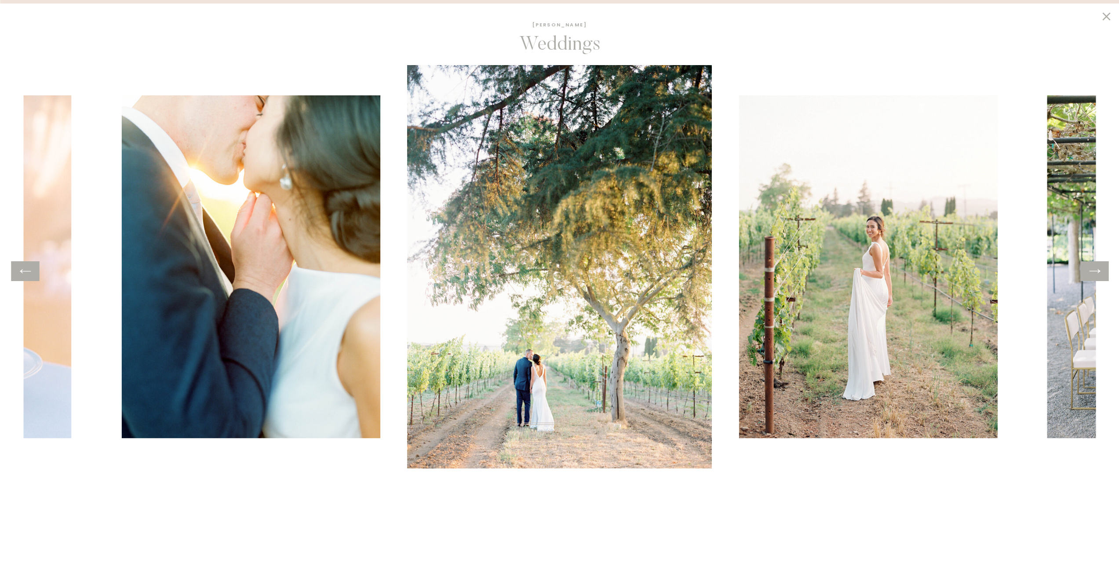
click at [1093, 275] on icon at bounding box center [1095, 271] width 13 height 14
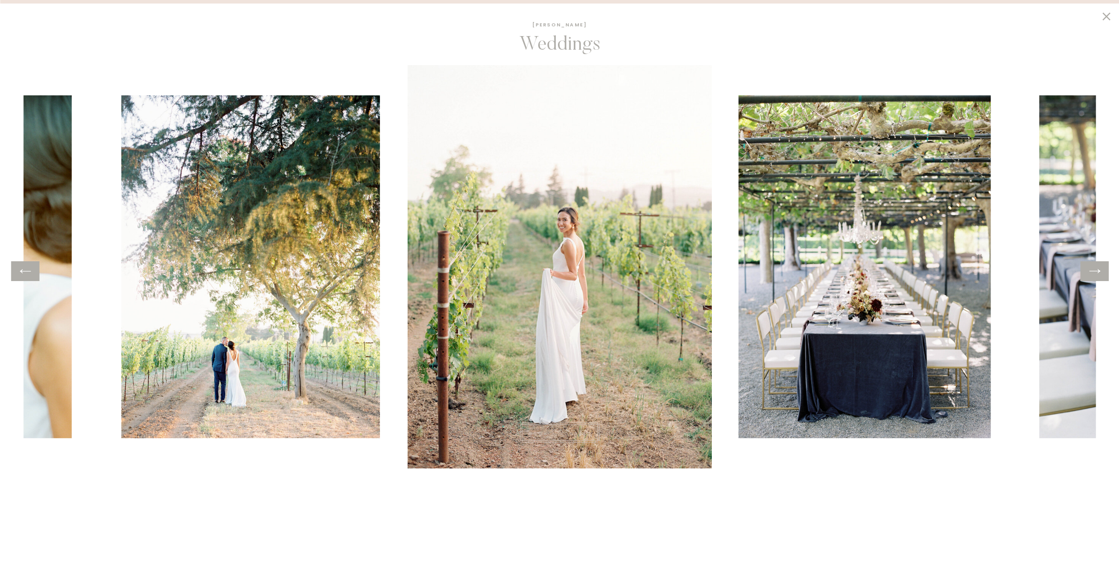
click at [1092, 272] on icon at bounding box center [1095, 271] width 13 height 14
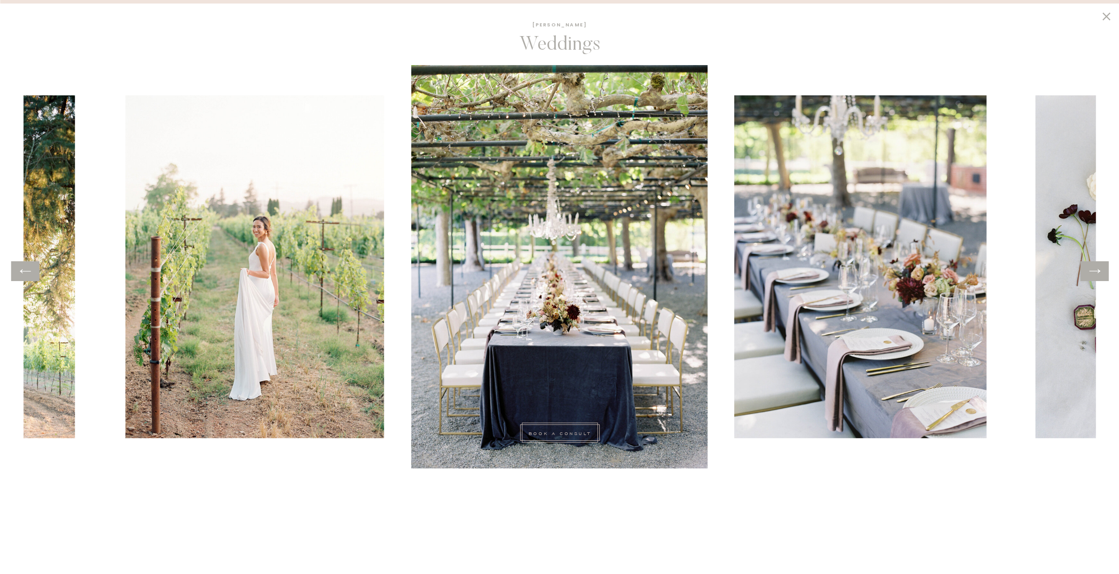
click at [1092, 272] on icon at bounding box center [1095, 271] width 13 height 14
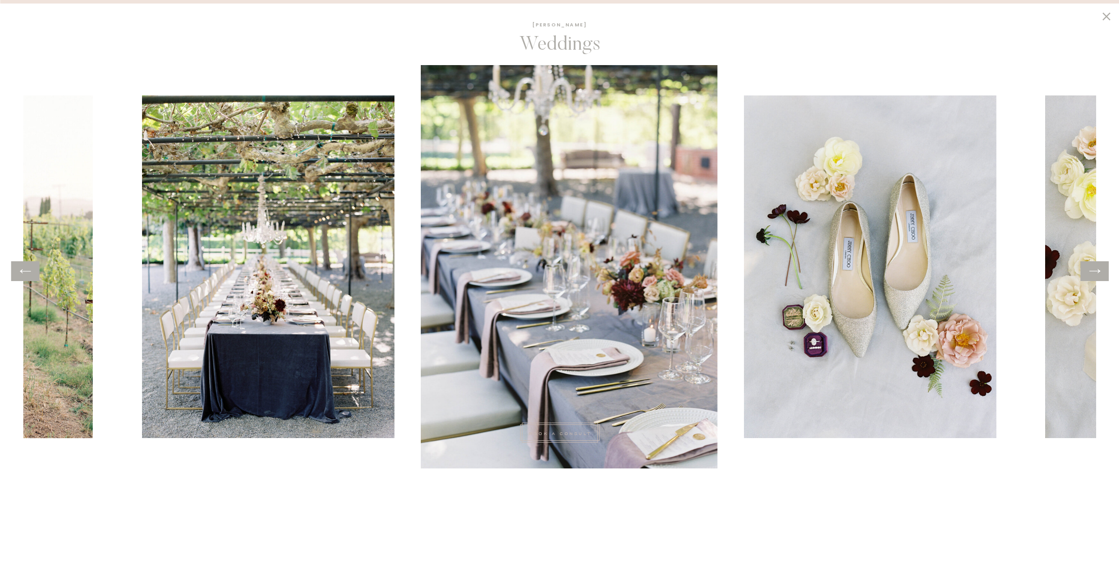
click at [1092, 272] on icon at bounding box center [1095, 271] width 13 height 14
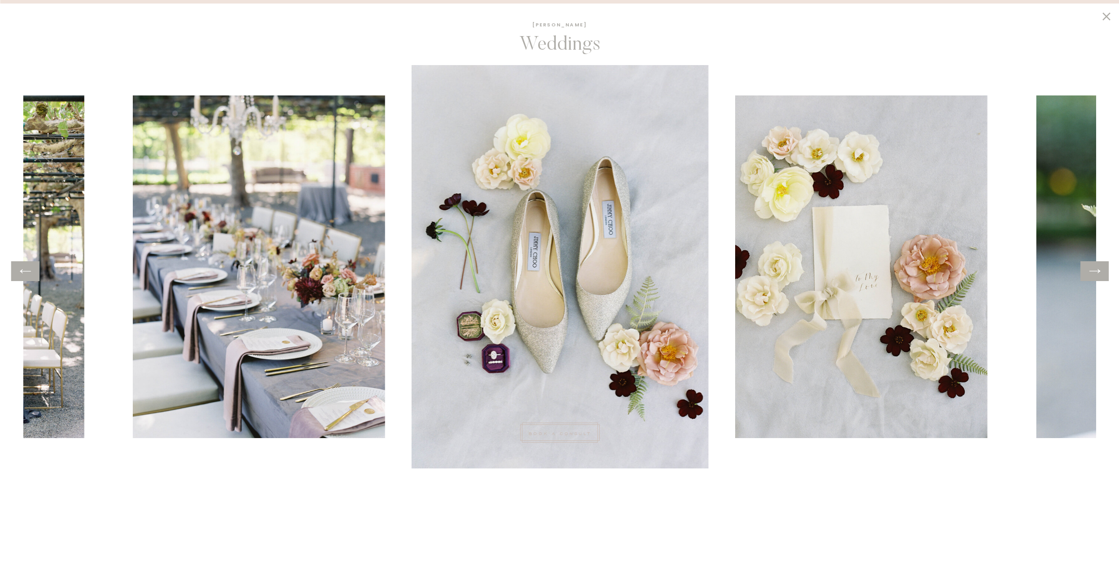
click at [1091, 271] on icon at bounding box center [1095, 271] width 13 height 14
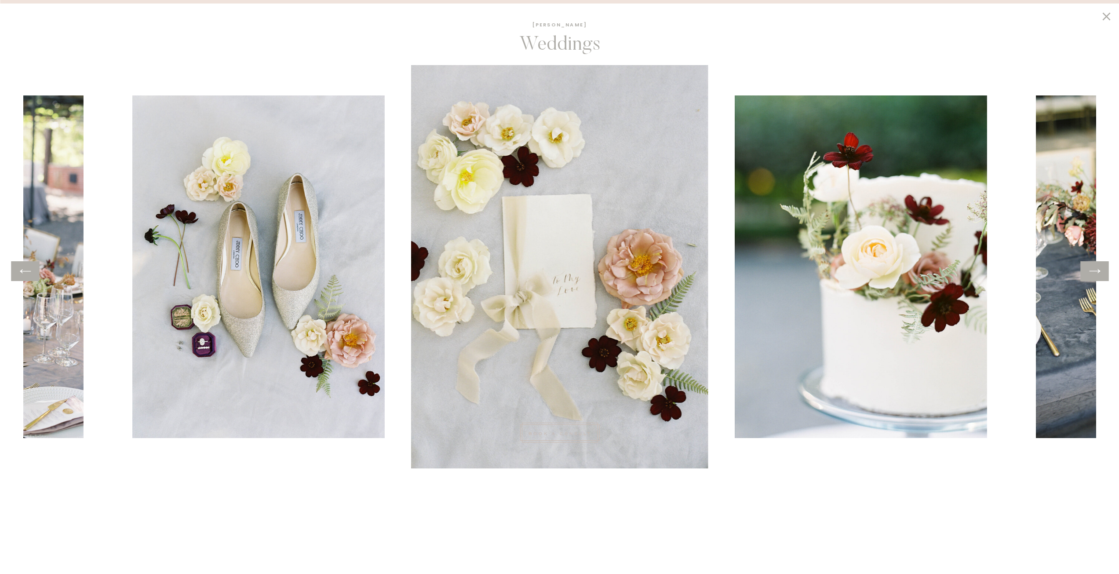
click at [1091, 271] on icon at bounding box center [1095, 271] width 13 height 14
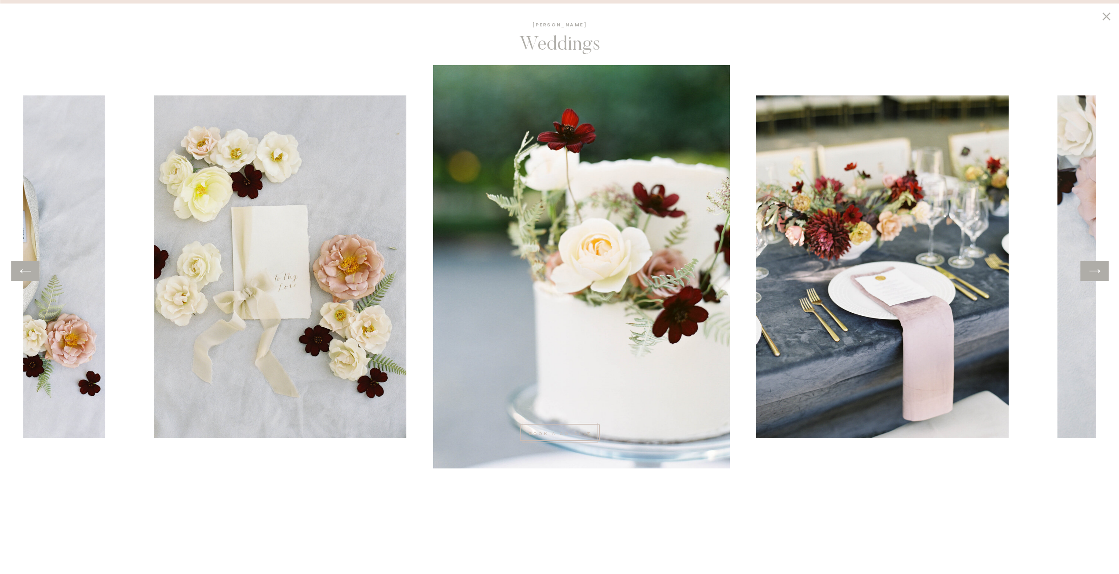
click at [1091, 271] on icon at bounding box center [1095, 271] width 13 height 14
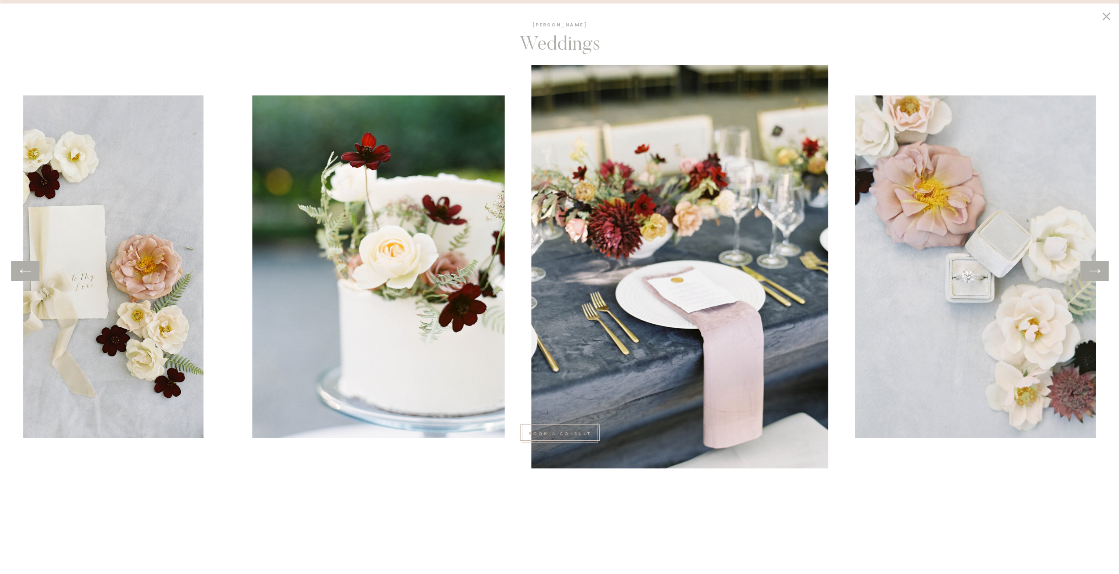
click at [1088, 265] on div at bounding box center [1095, 271] width 28 height 20
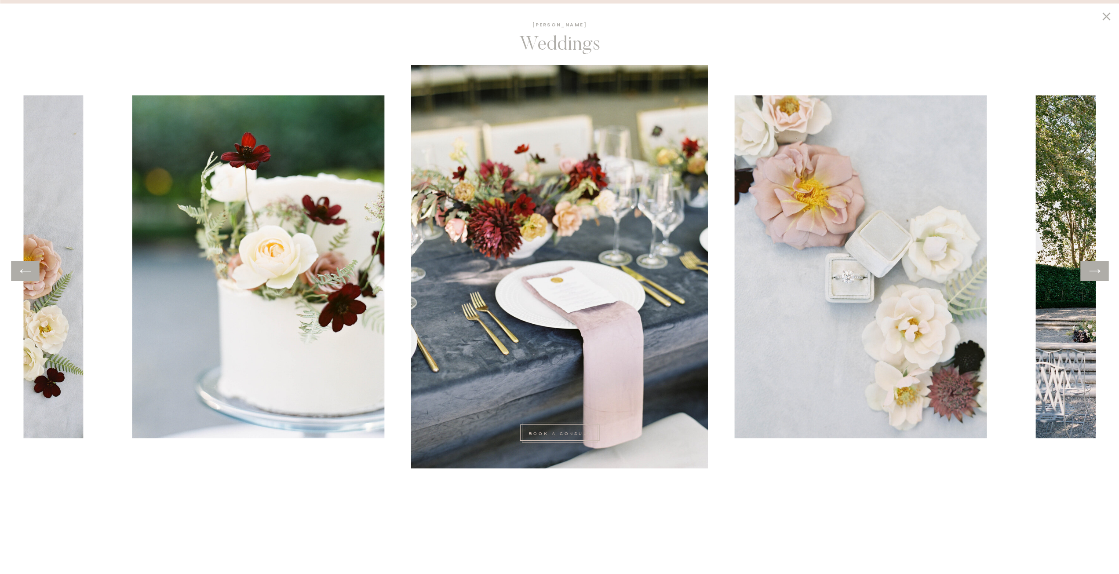
click at [1088, 265] on div at bounding box center [1095, 271] width 28 height 20
click at [1095, 274] on icon at bounding box center [1095, 271] width 13 height 14
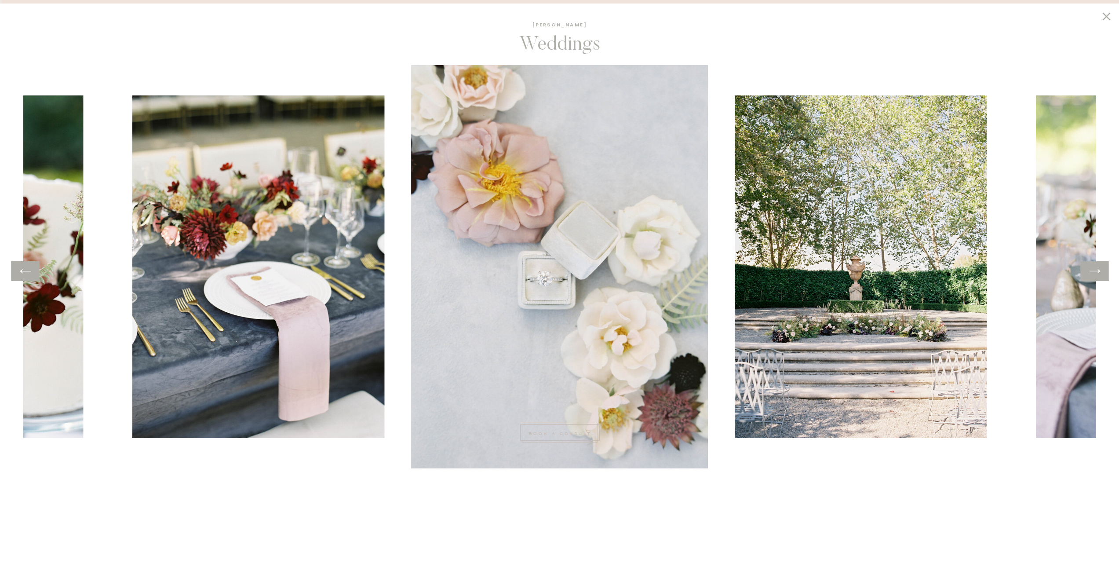
click at [1095, 274] on icon at bounding box center [1095, 271] width 13 height 14
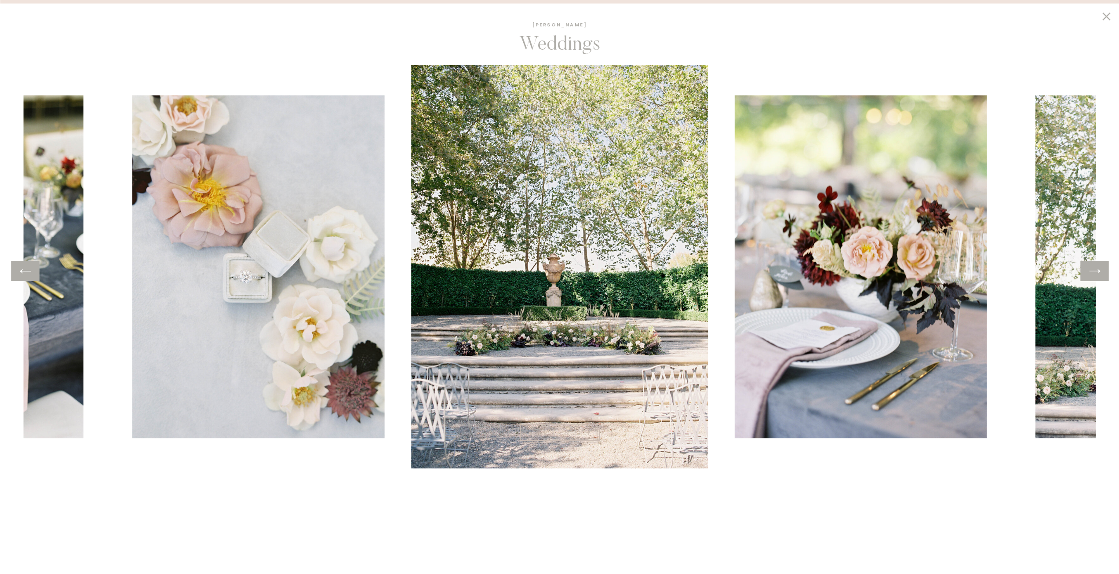
click at [1095, 274] on icon at bounding box center [1095, 271] width 13 height 14
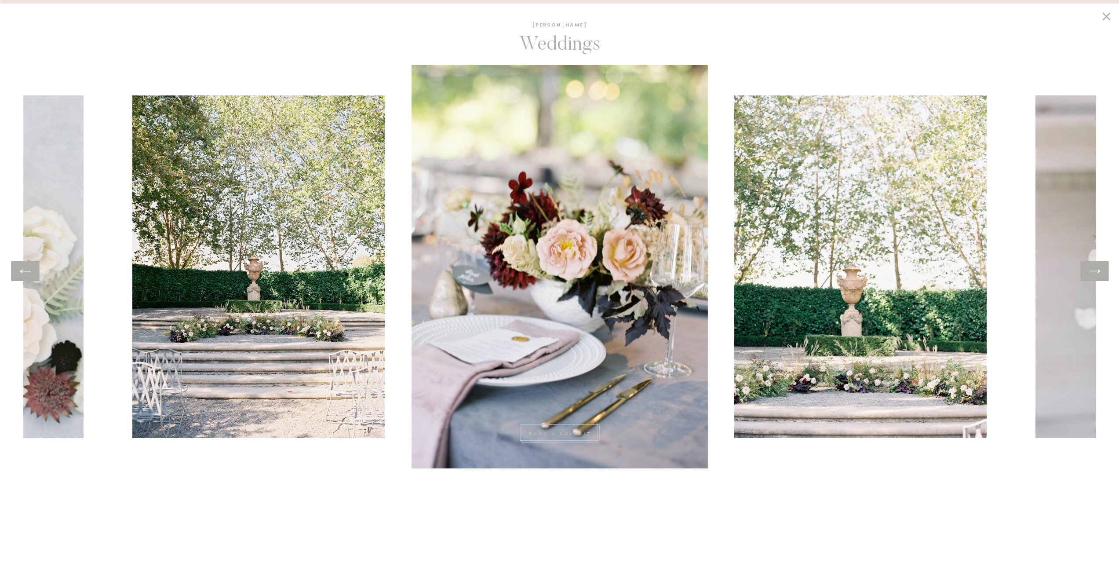
click at [1095, 274] on icon at bounding box center [1095, 271] width 13 height 14
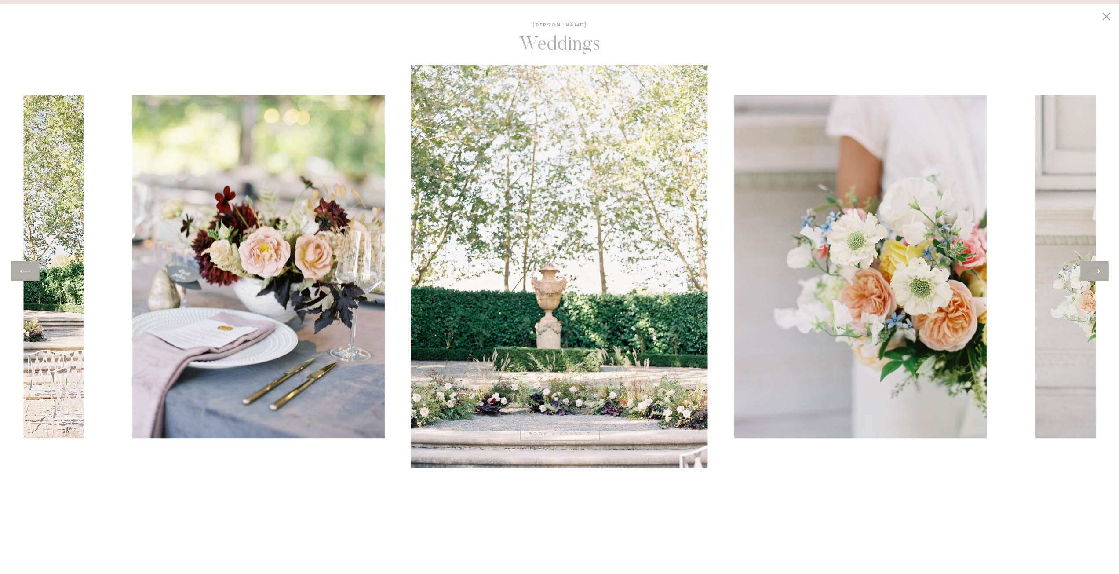
click at [1095, 274] on icon at bounding box center [1095, 271] width 13 height 14
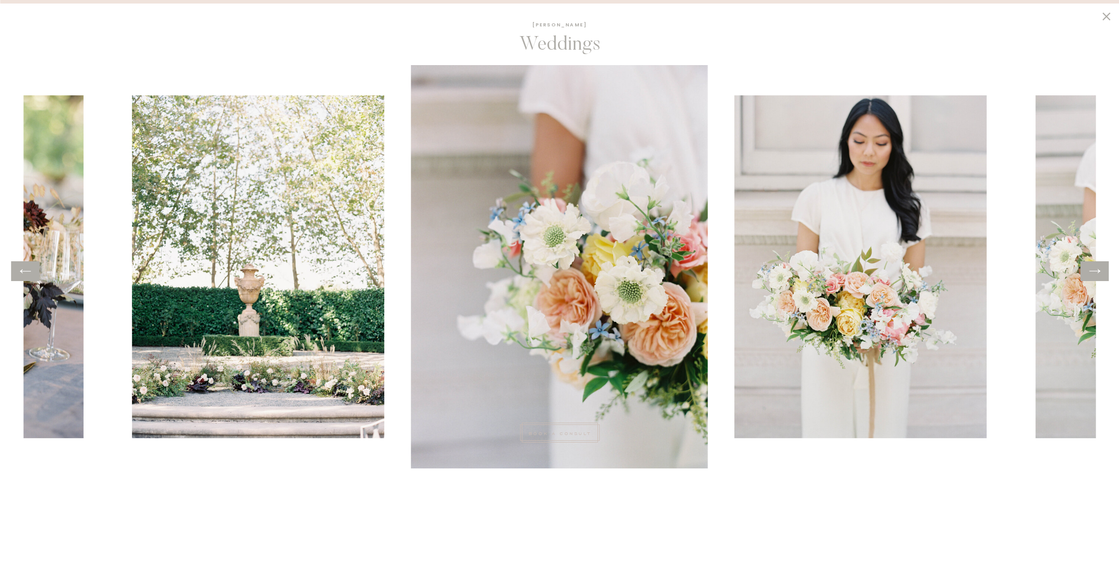
click at [1095, 274] on icon at bounding box center [1095, 271] width 13 height 14
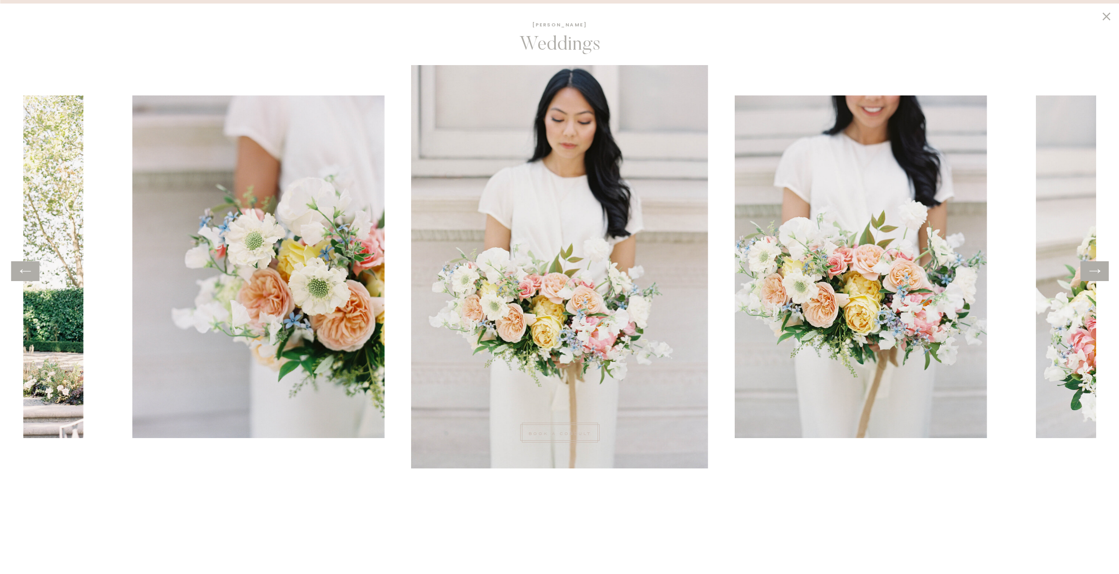
click at [1095, 270] on icon at bounding box center [1095, 271] width 13 height 14
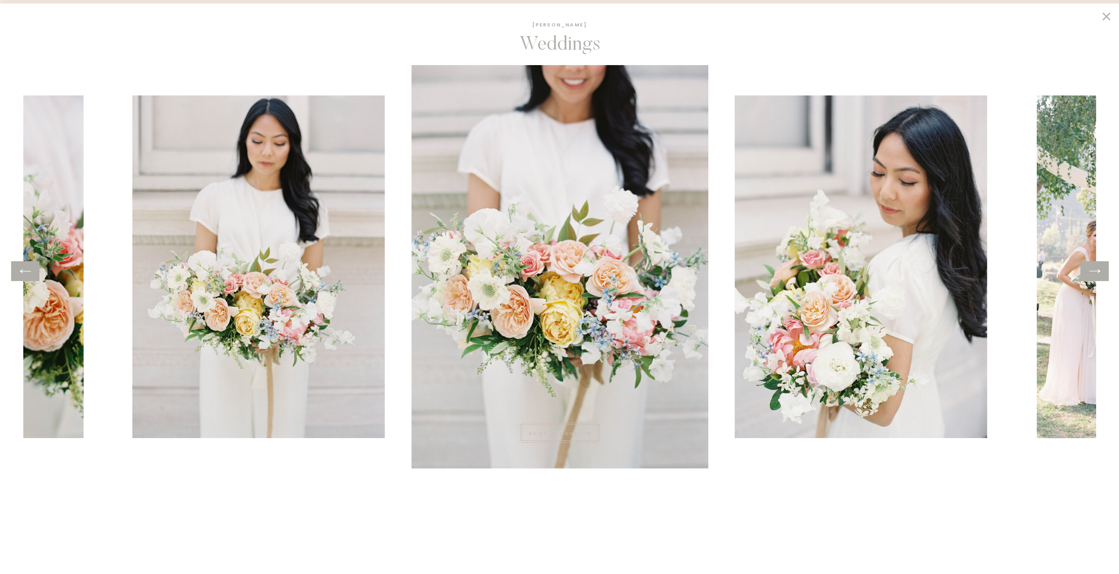
click at [1095, 270] on icon at bounding box center [1095, 271] width 13 height 14
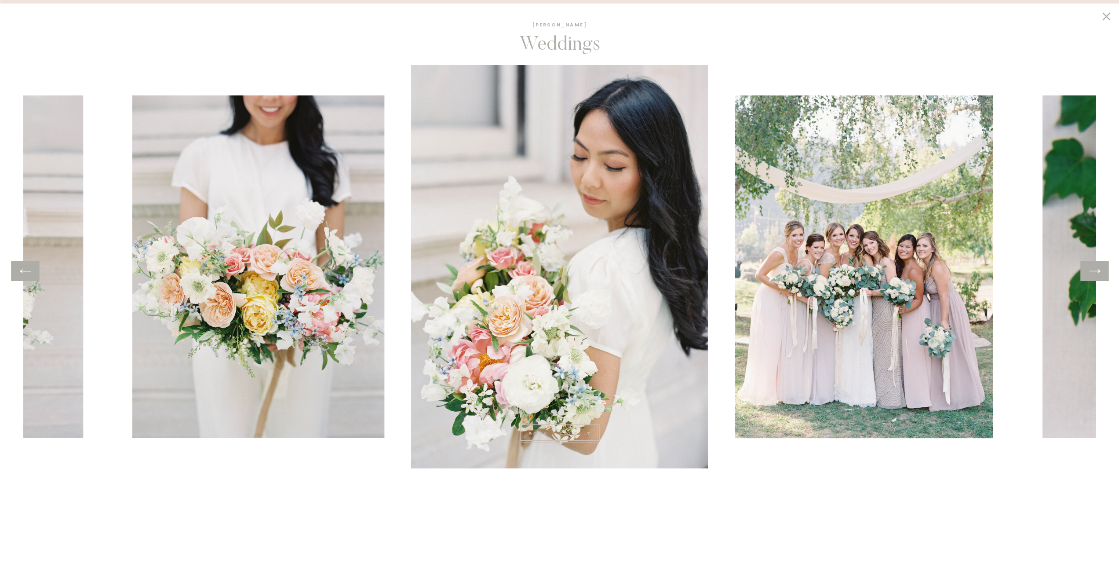
click at [1095, 270] on icon at bounding box center [1095, 271] width 13 height 14
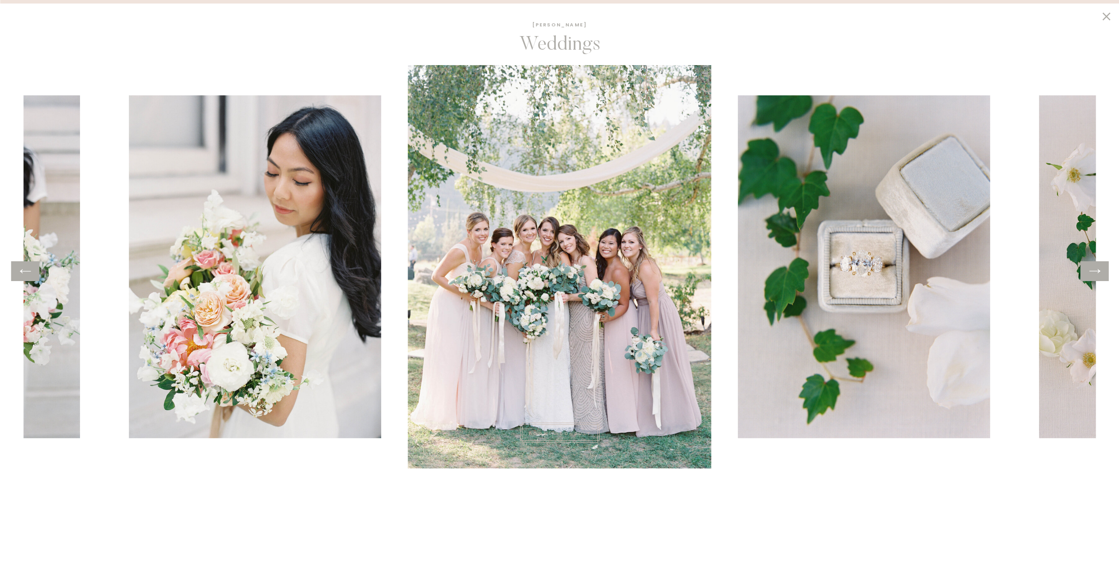
click at [1095, 270] on icon at bounding box center [1095, 271] width 13 height 14
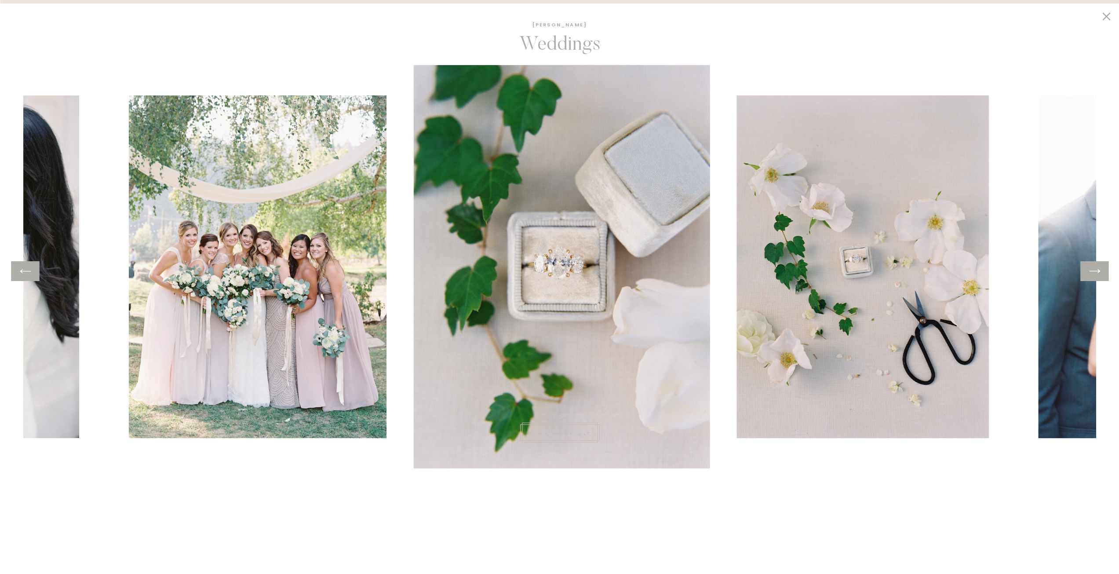
click at [1095, 268] on icon at bounding box center [1095, 271] width 13 height 14
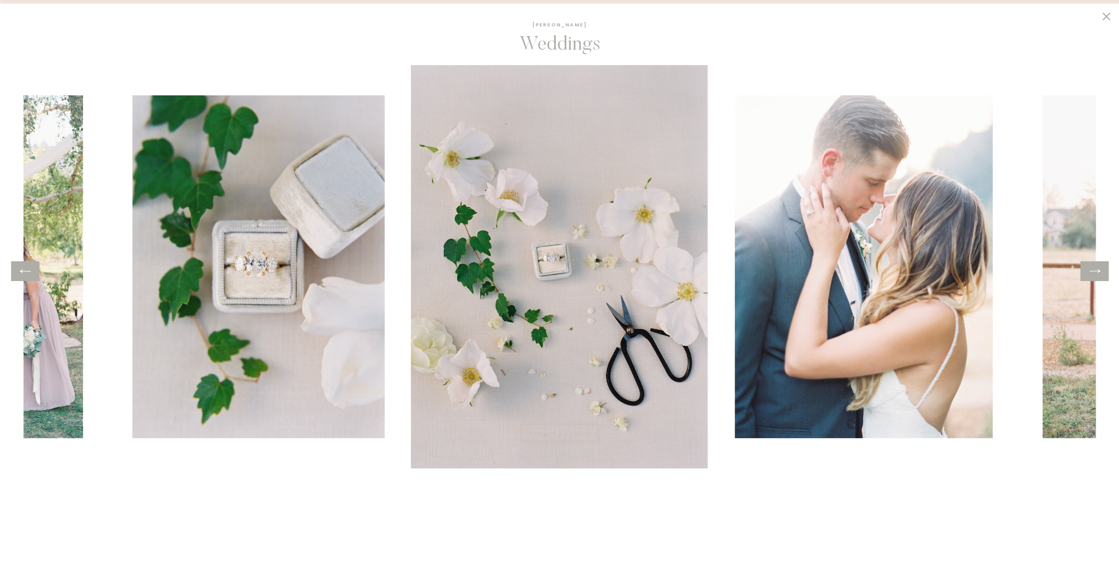
click at [1094, 264] on icon at bounding box center [1095, 271] width 13 height 14
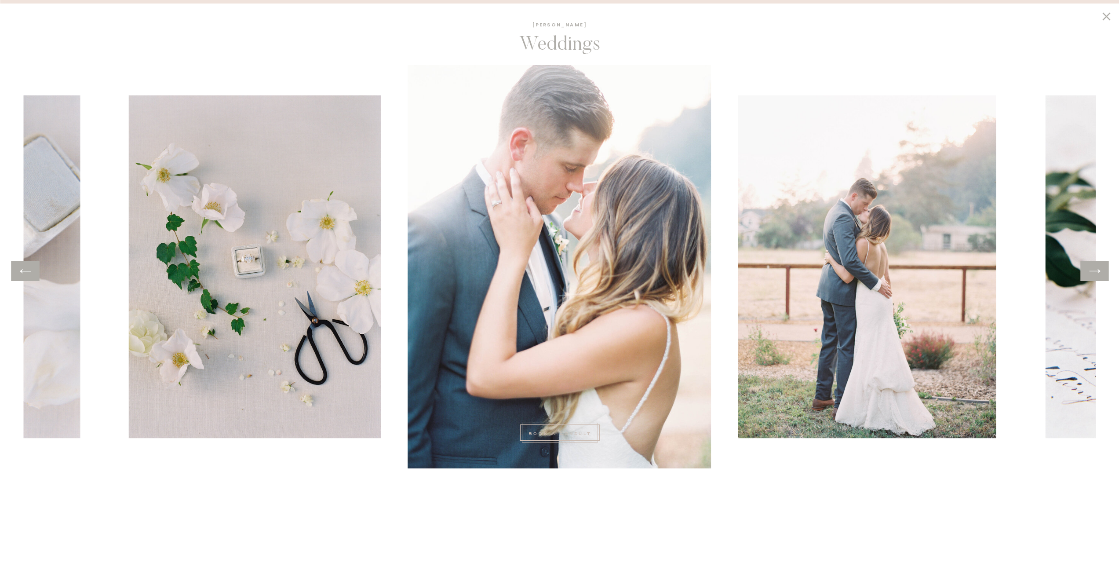
click at [1094, 264] on icon at bounding box center [1095, 271] width 13 height 14
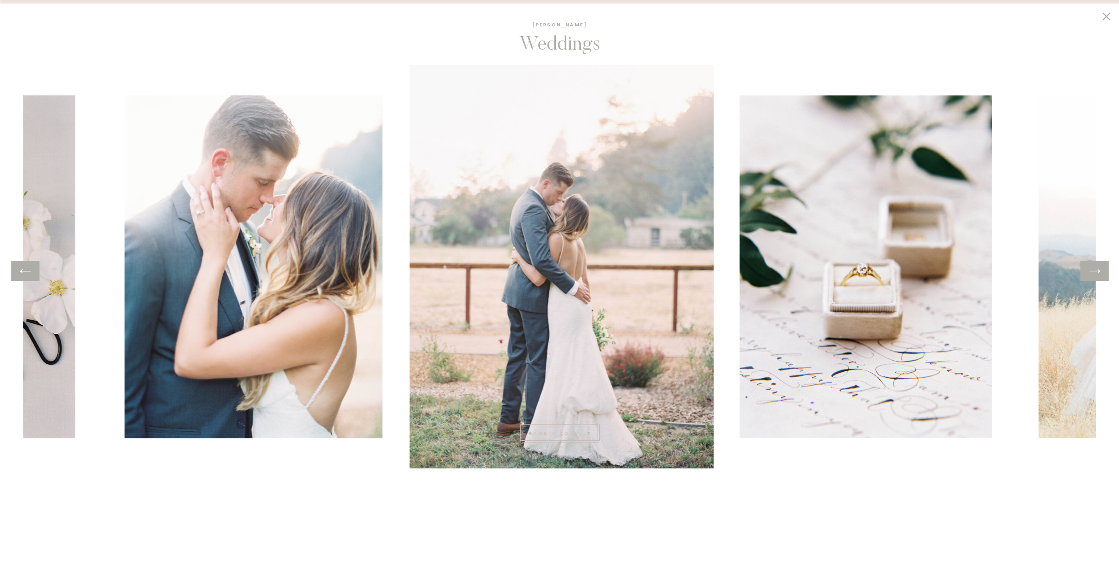
click at [1094, 263] on div at bounding box center [1095, 271] width 28 height 20
